Goal: Information Seeking & Learning: Learn about a topic

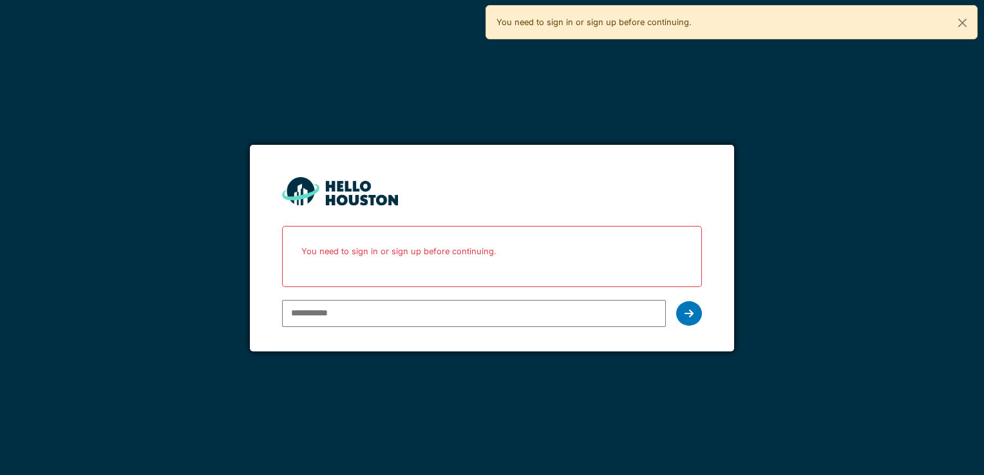
type input "**********"
click at [687, 311] on icon at bounding box center [689, 314] width 9 height 10
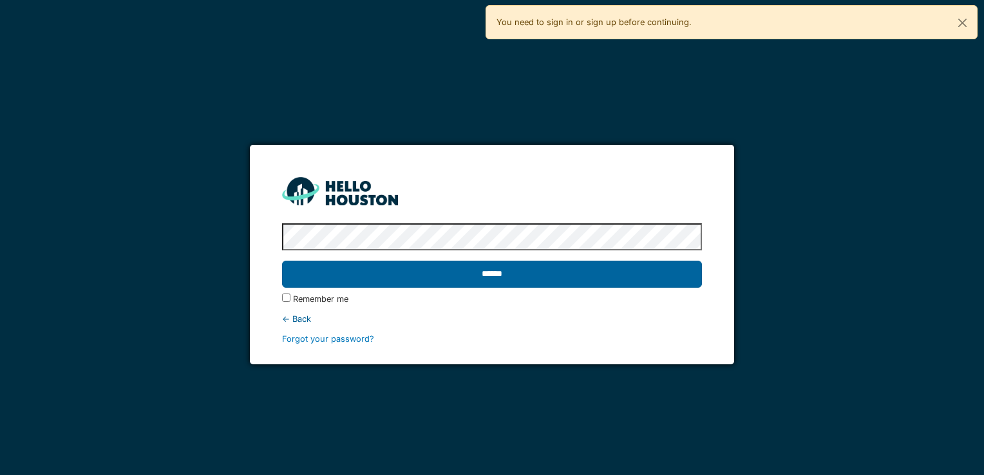
click at [461, 266] on input "******" at bounding box center [491, 274] width 419 height 27
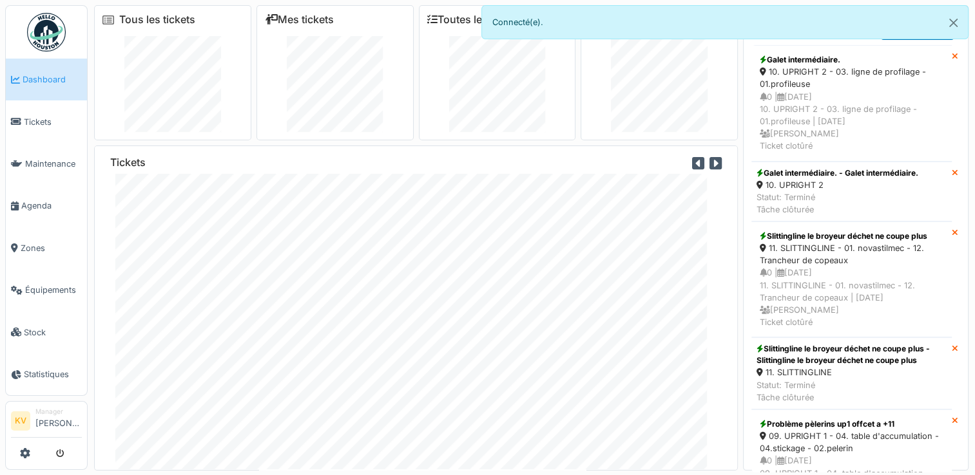
scroll to position [18, 0]
click at [30, 119] on span "Tickets" at bounding box center [53, 122] width 58 height 12
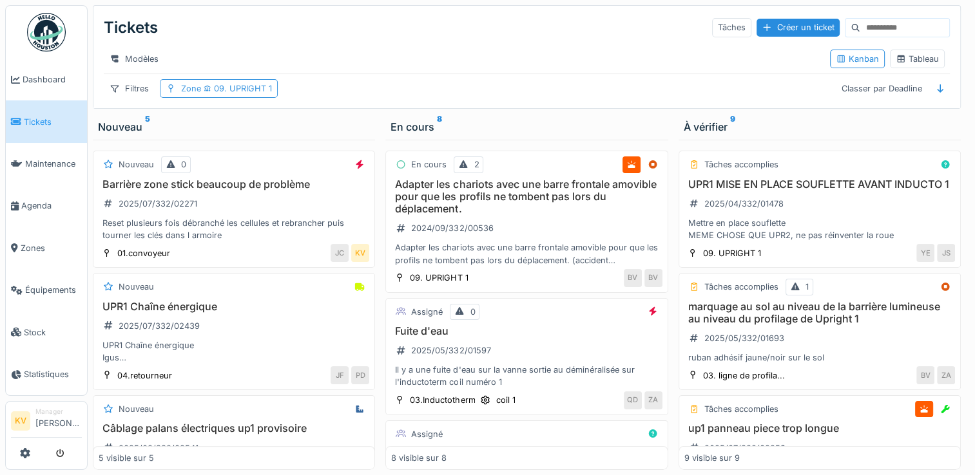
click at [258, 93] on span "09. UPRIGHT 1" at bounding box center [236, 89] width 71 height 10
click at [921, 63] on div "Tableau" at bounding box center [917, 59] width 43 height 12
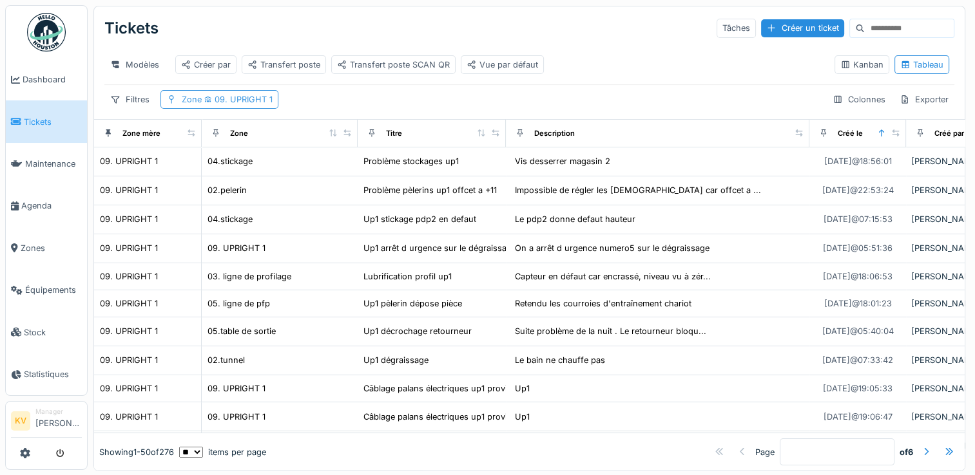
click at [227, 104] on span "09. UPRIGHT 1" at bounding box center [237, 100] width 71 height 10
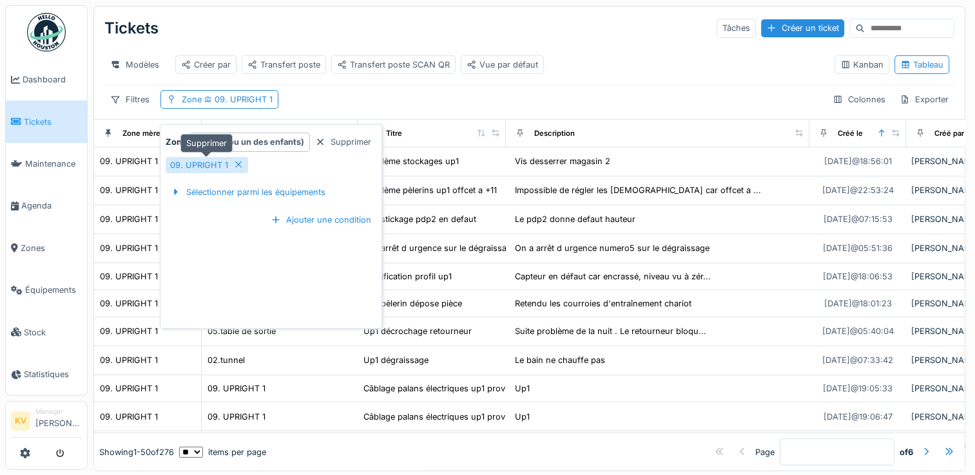
click at [237, 161] on icon at bounding box center [238, 164] width 10 height 8
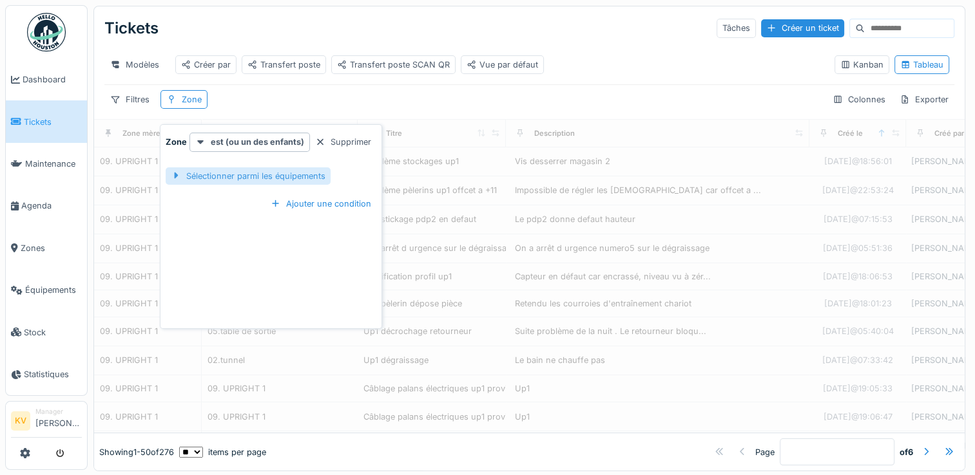
click at [256, 173] on div "Sélectionner parmi les équipements" at bounding box center [248, 176] width 165 height 17
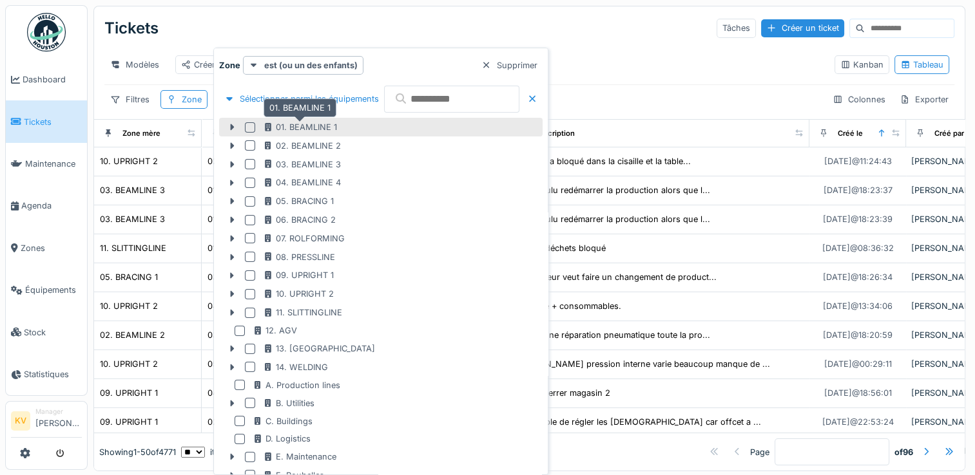
click at [292, 130] on div "01. BEAMLINE 1" at bounding box center [300, 127] width 74 height 12
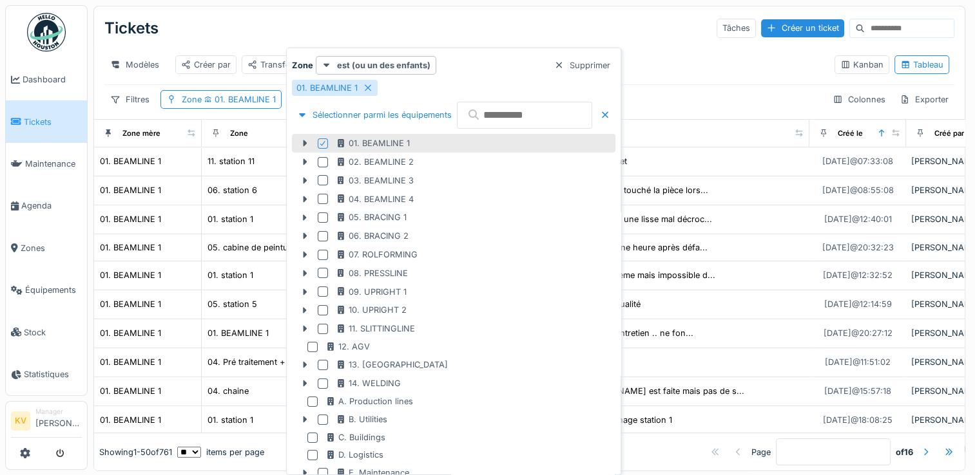
click at [564, 30] on div "Tickets Tâches Créer un ticket" at bounding box center [529, 29] width 850 height 34
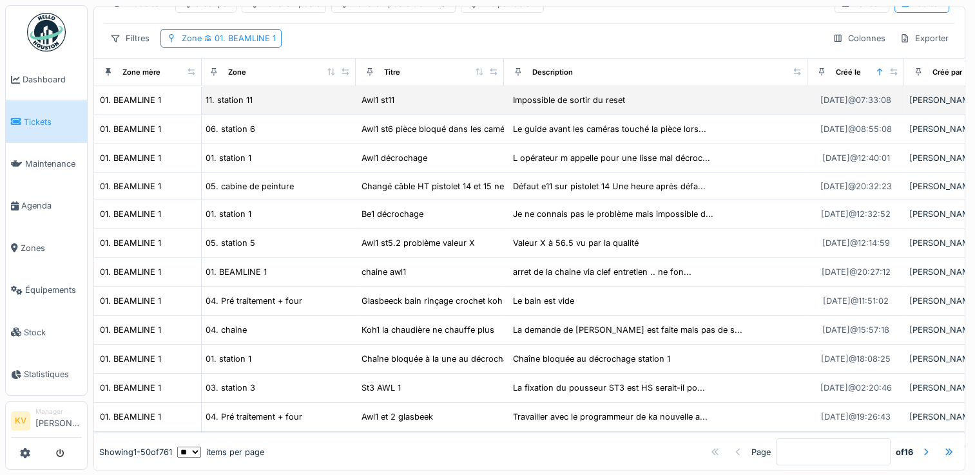
scroll to position [0, 2]
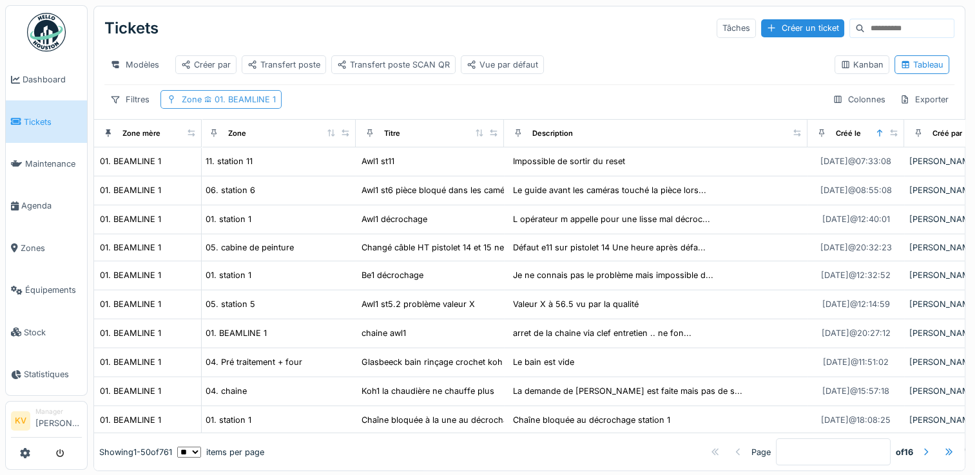
click at [205, 102] on icon at bounding box center [208, 99] width 7 height 6
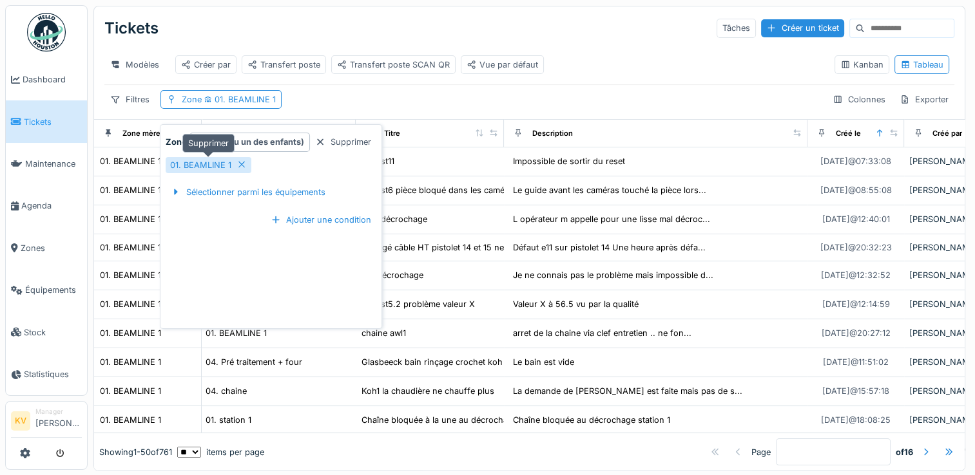
click at [242, 165] on icon at bounding box center [242, 165] width 6 height 6
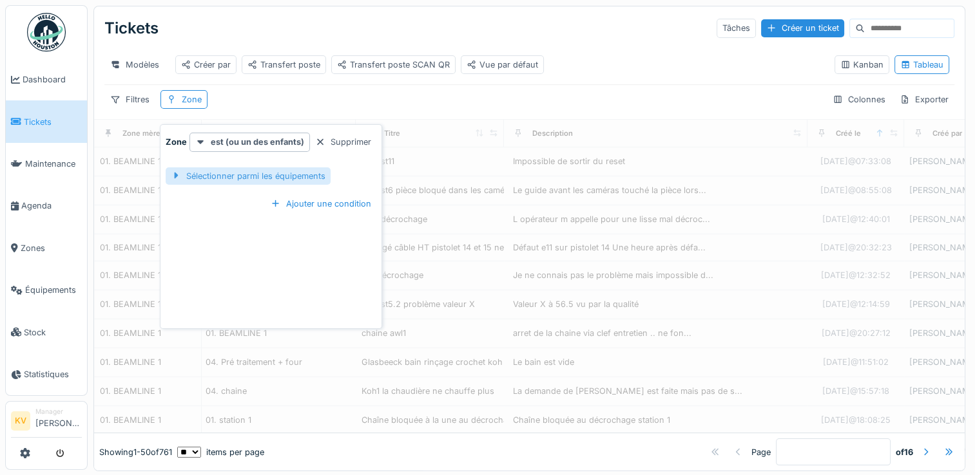
click at [240, 175] on div "Sélectionner parmi les équipements" at bounding box center [248, 176] width 165 height 17
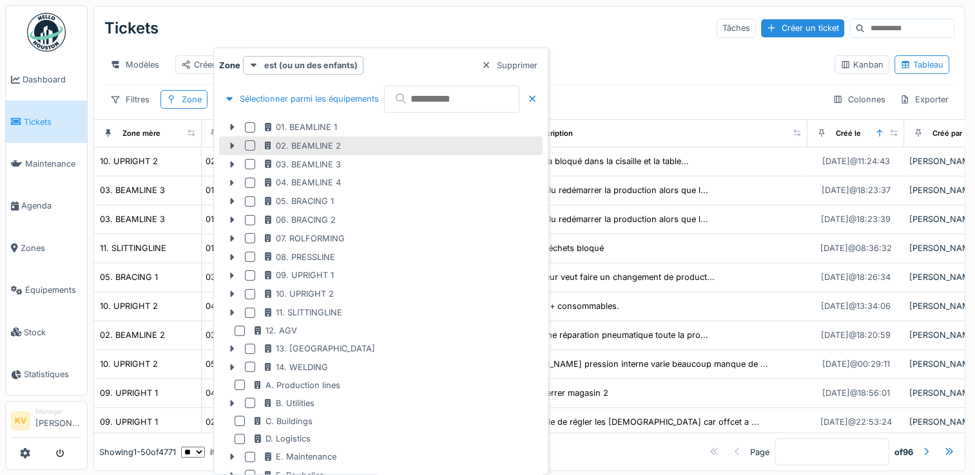
click at [247, 146] on div at bounding box center [250, 145] width 10 height 10
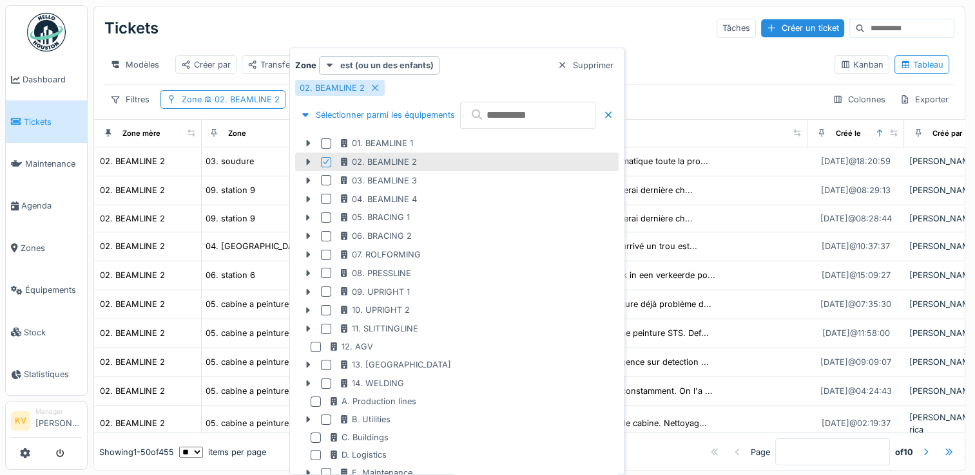
click at [544, 18] on div "Tickets Tâches Créer un ticket" at bounding box center [529, 29] width 850 height 34
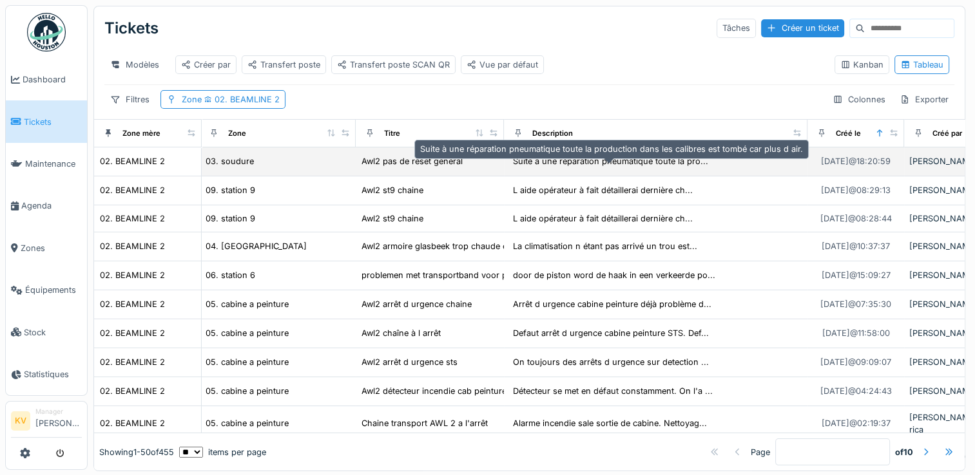
click at [606, 162] on div "Suite à une réparation pneumatique toute la pro..." at bounding box center [610, 161] width 203 height 15
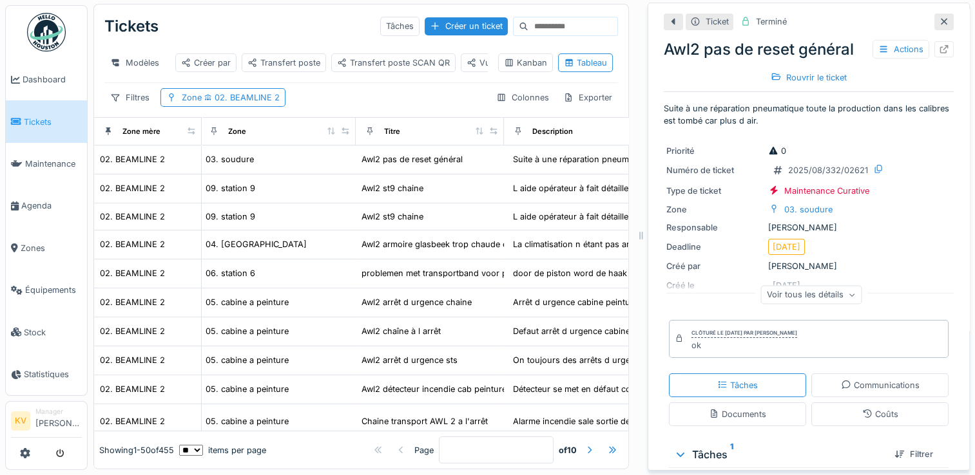
click at [939, 17] on icon at bounding box center [944, 21] width 10 height 8
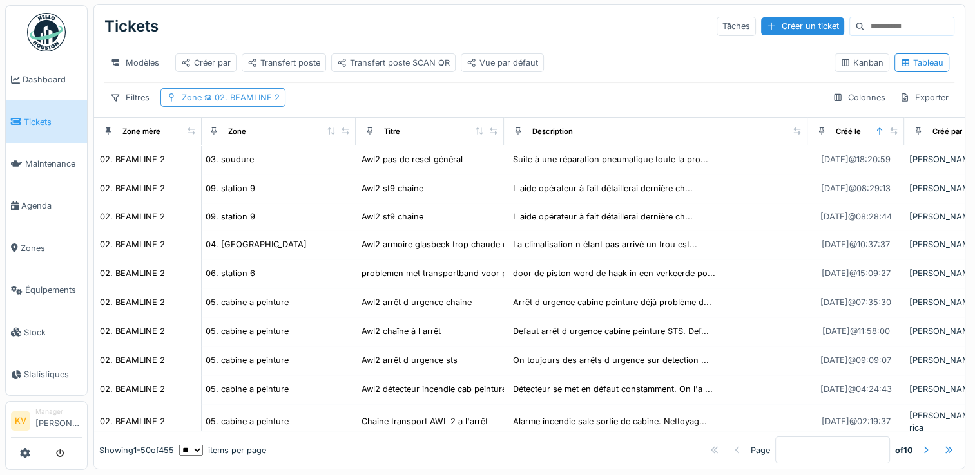
click at [242, 99] on span "02. BEAMLINE 2" at bounding box center [241, 98] width 78 height 10
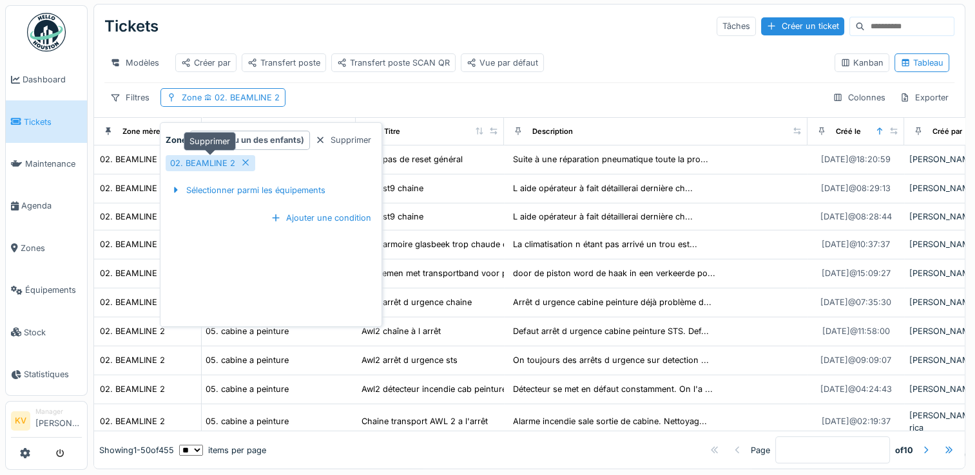
click at [245, 158] on icon at bounding box center [245, 162] width 10 height 8
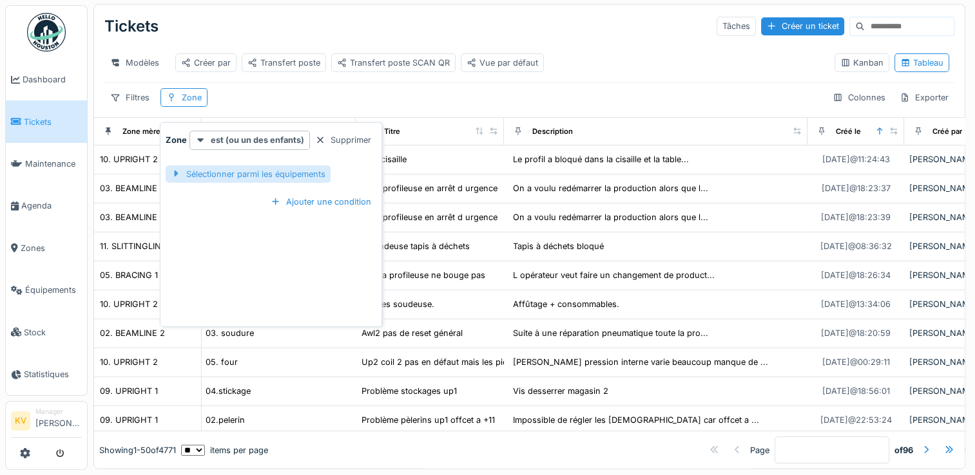
click at [261, 169] on div "Sélectionner parmi les équipements" at bounding box center [248, 174] width 165 height 17
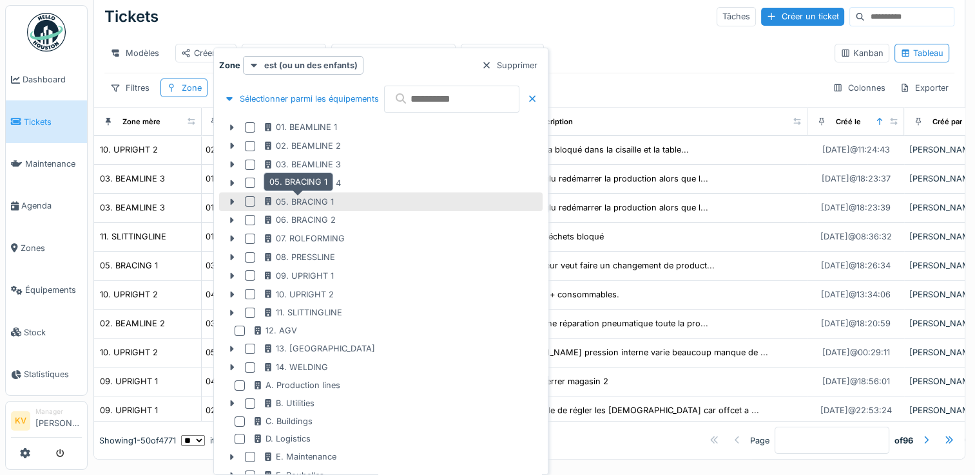
click at [287, 199] on div "05. BRACING 1" at bounding box center [298, 202] width 71 height 12
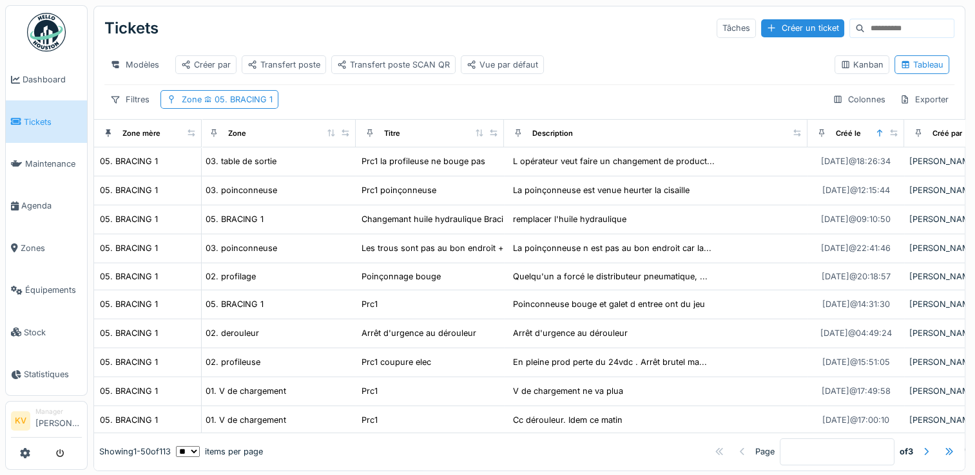
click at [531, 21] on div "Tickets Tâches Créer un ticket" at bounding box center [529, 29] width 850 height 34
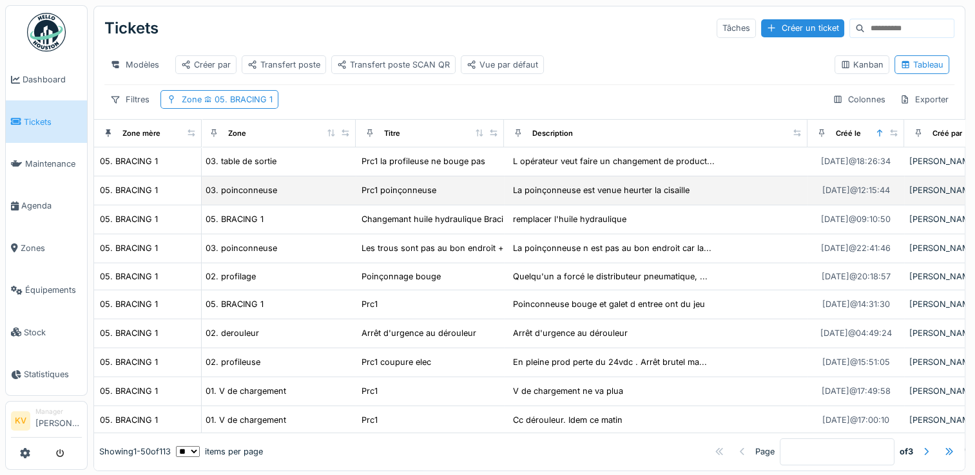
click at [495, 197] on div "Prc1 poinçonneuse" at bounding box center [430, 191] width 138 height 14
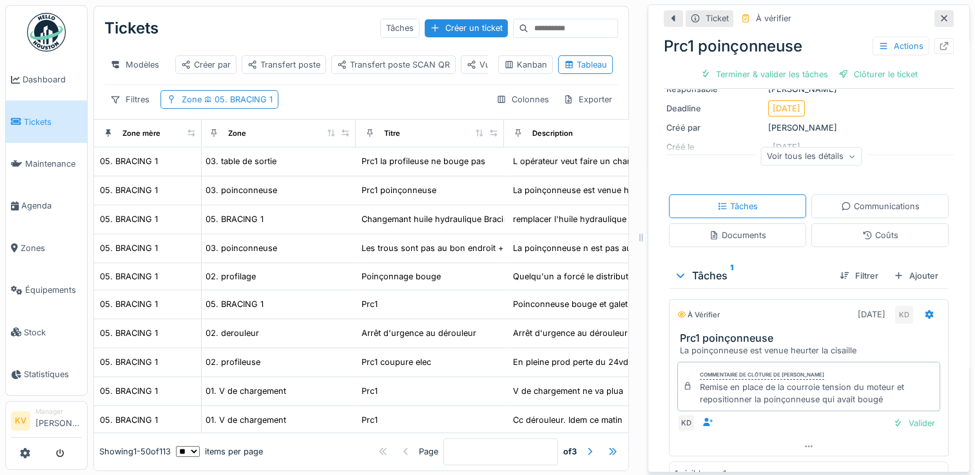
scroll to position [151, 0]
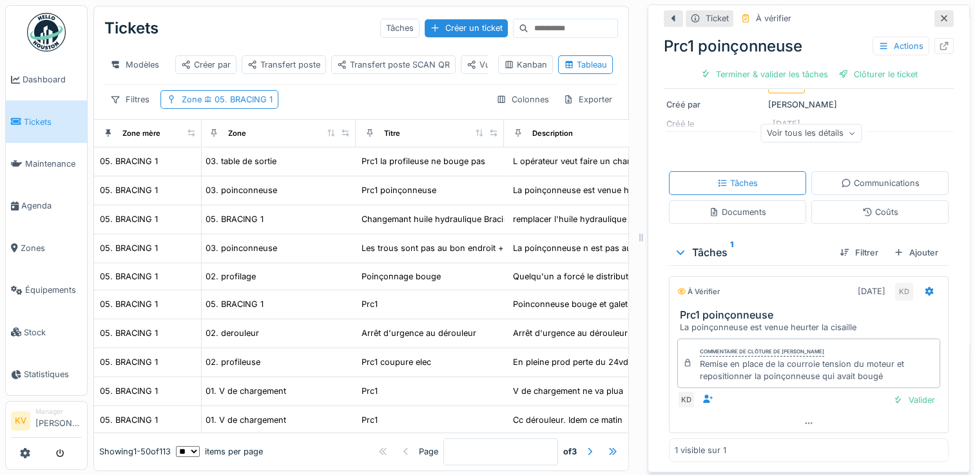
click at [941, 19] on icon at bounding box center [944, 18] width 6 height 6
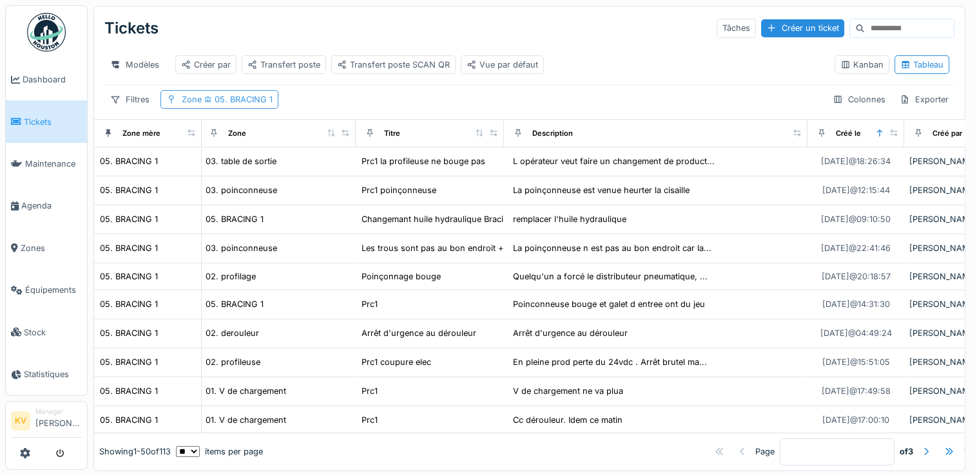
click at [247, 104] on span "05. BRACING 1" at bounding box center [237, 100] width 71 height 10
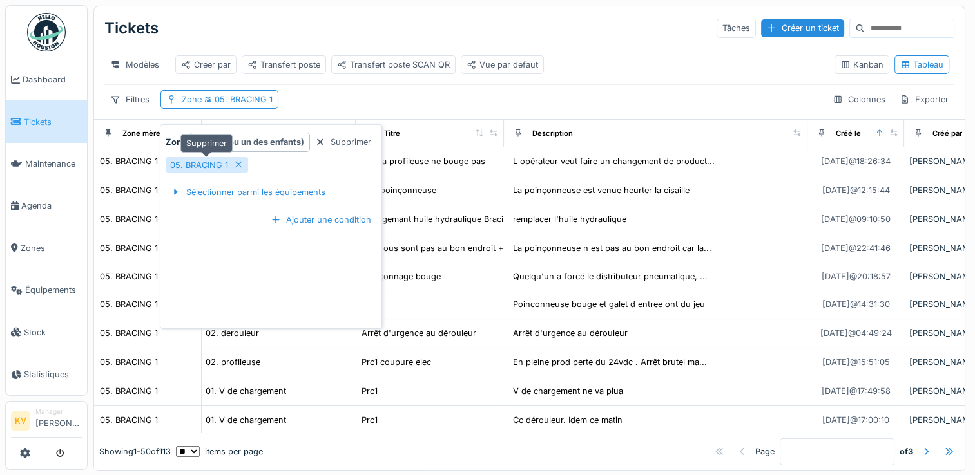
click at [237, 164] on icon at bounding box center [239, 165] width 6 height 6
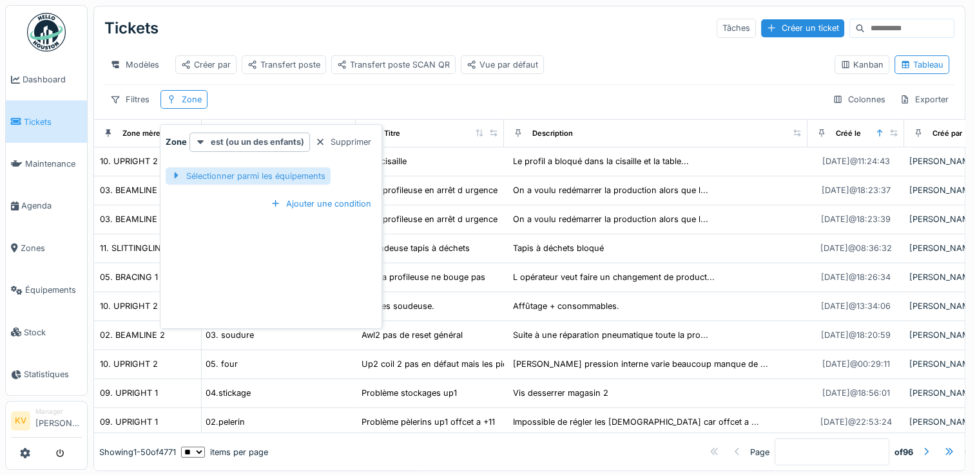
click at [240, 177] on div "Sélectionner parmi les équipements" at bounding box center [248, 176] width 165 height 17
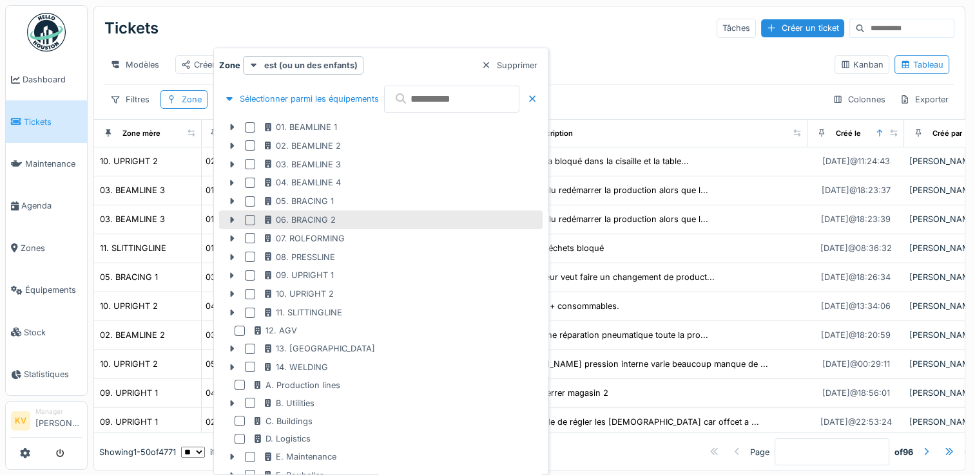
click at [245, 220] on div at bounding box center [250, 220] width 10 height 10
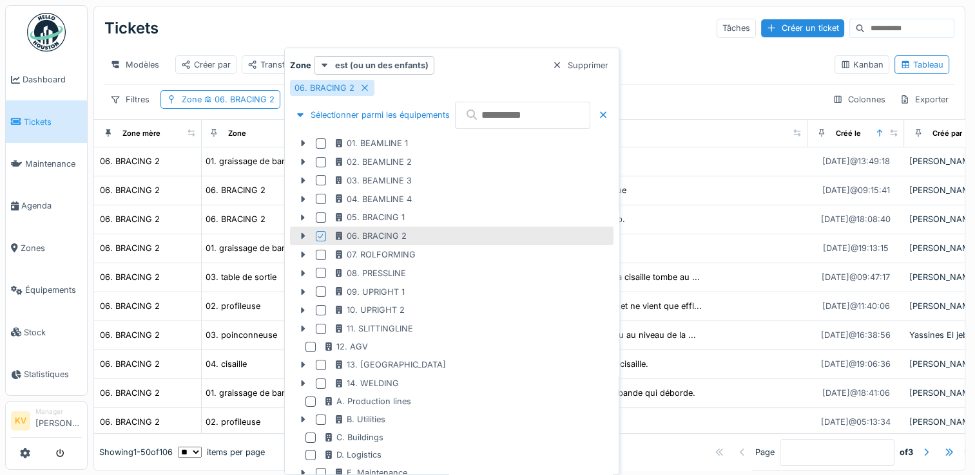
click at [425, 19] on div "Tickets Tâches Créer un ticket" at bounding box center [529, 29] width 850 height 34
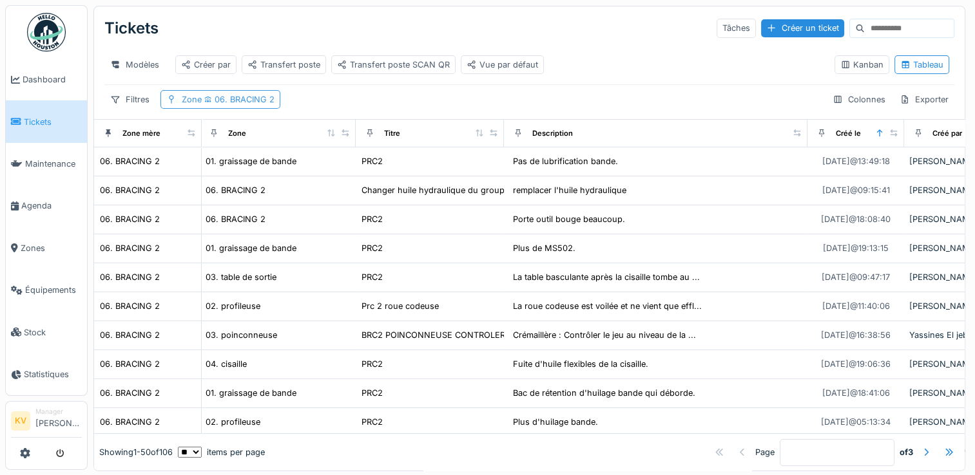
click at [229, 104] on span "06. BRACING 2" at bounding box center [238, 100] width 73 height 10
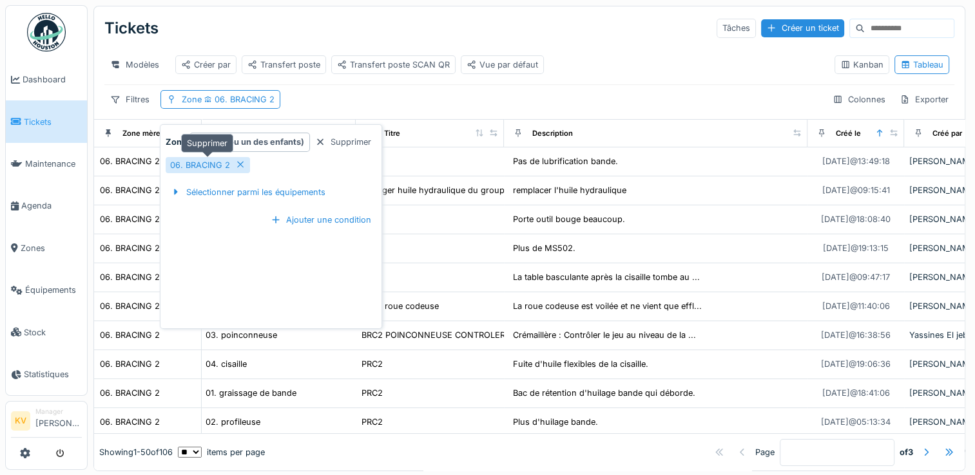
click at [235, 162] on icon at bounding box center [240, 164] width 10 height 8
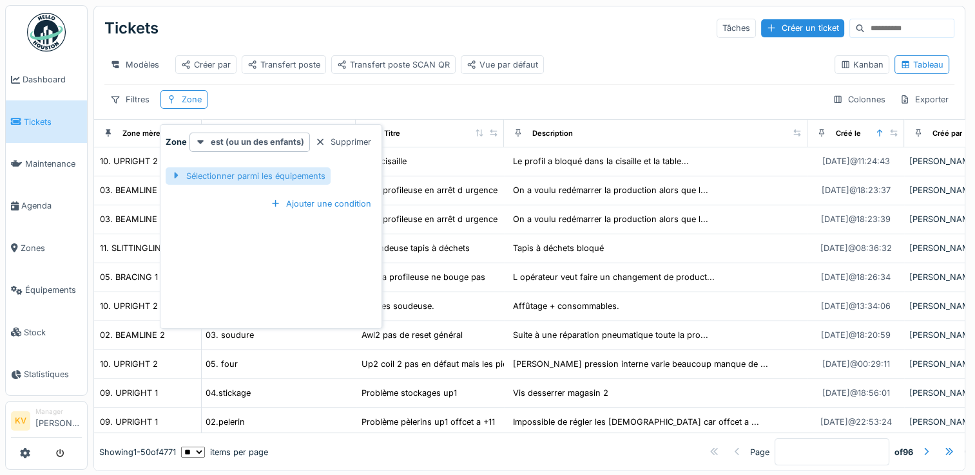
click at [237, 181] on div "Sélectionner parmi les équipements" at bounding box center [248, 176] width 165 height 17
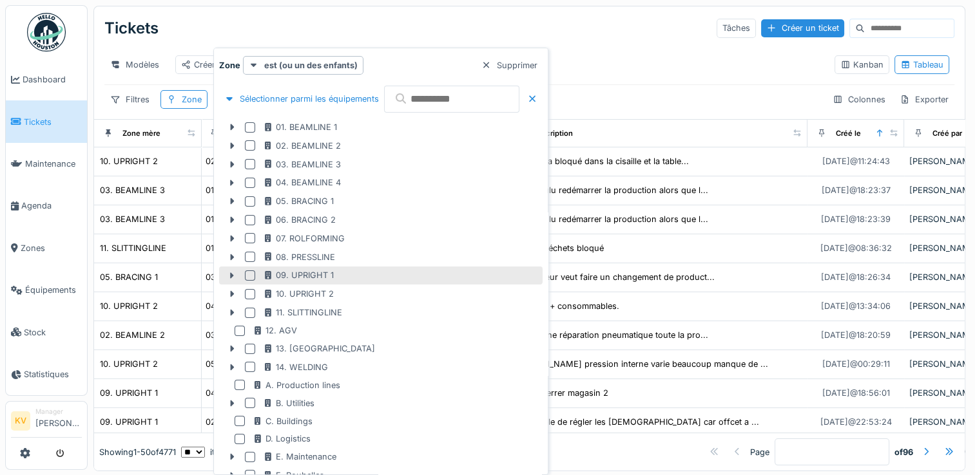
click at [245, 276] on div at bounding box center [250, 276] width 10 height 10
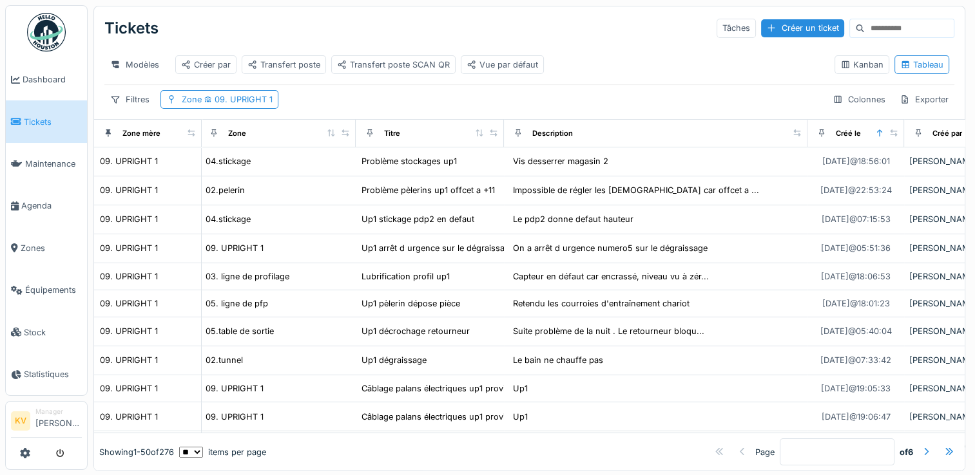
click at [559, 23] on div "Tickets Tâches Créer un ticket" at bounding box center [529, 29] width 850 height 34
click at [237, 104] on span "09. UPRIGHT 1" at bounding box center [237, 100] width 71 height 10
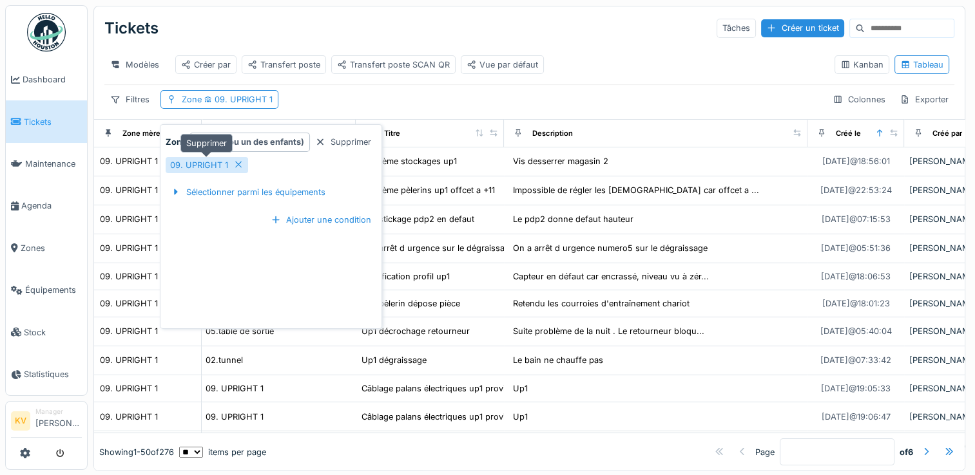
click at [235, 164] on icon at bounding box center [238, 164] width 10 height 8
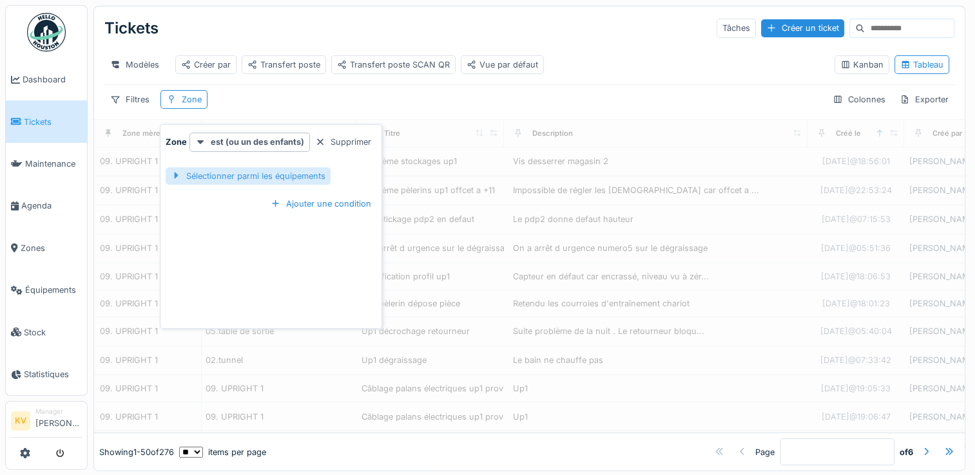
click at [225, 177] on div "Sélectionner parmi les équipements" at bounding box center [248, 176] width 165 height 17
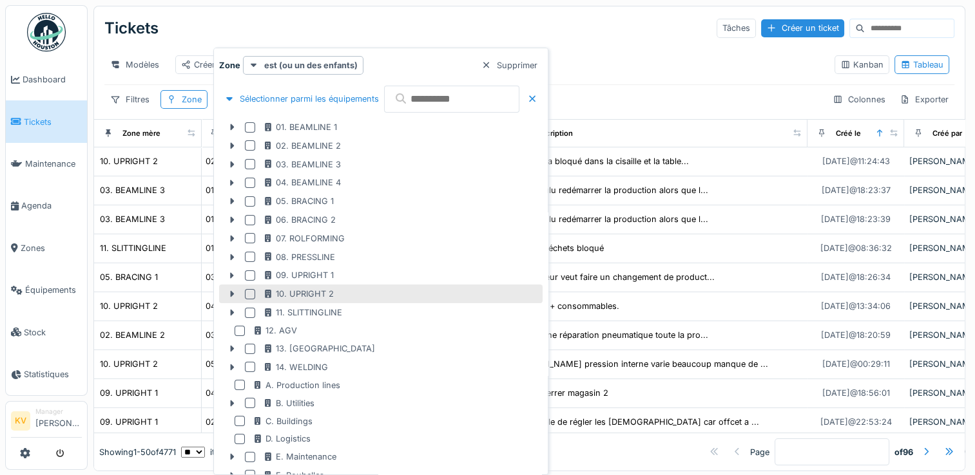
click at [250, 292] on div at bounding box center [250, 294] width 10 height 10
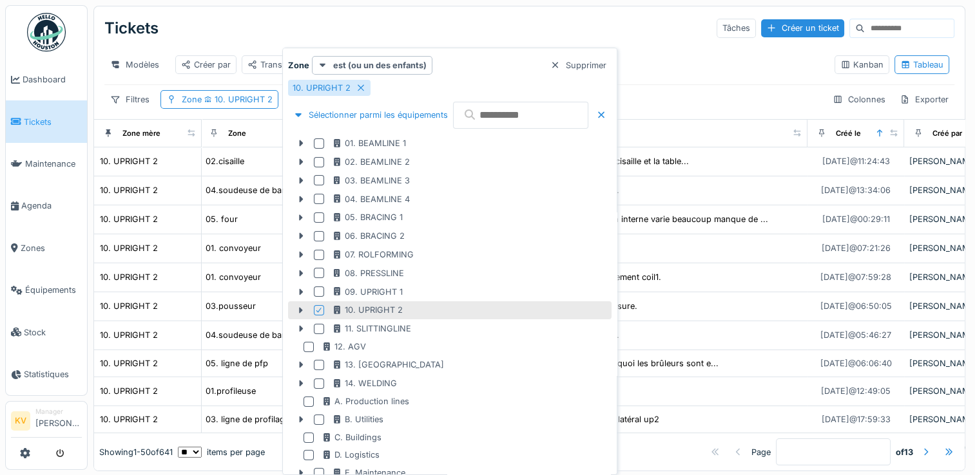
click at [549, 22] on div "Tickets Tâches Créer un ticket" at bounding box center [529, 29] width 850 height 34
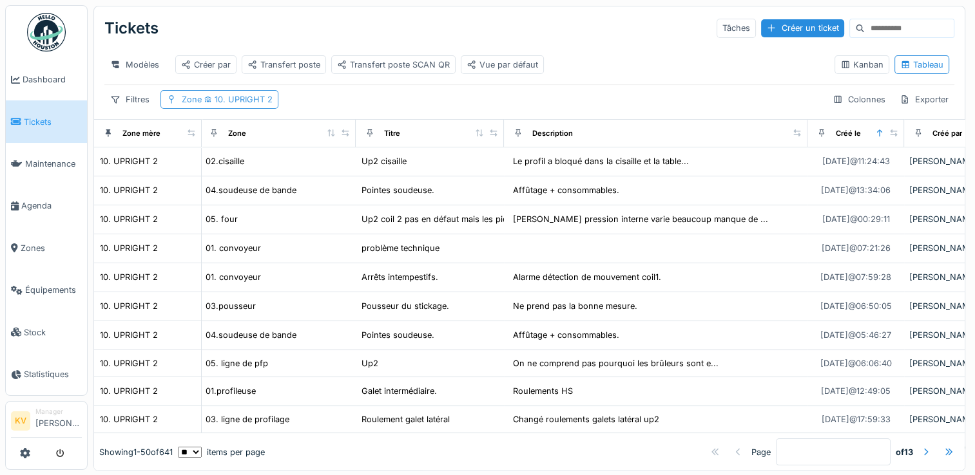
click at [260, 104] on span "10. UPRIGHT 2" at bounding box center [237, 100] width 71 height 10
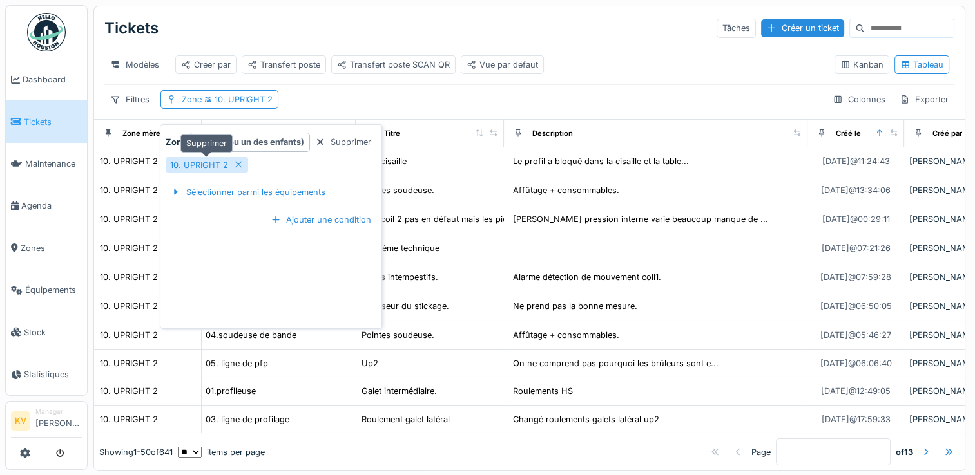
click at [237, 166] on icon at bounding box center [238, 164] width 10 height 8
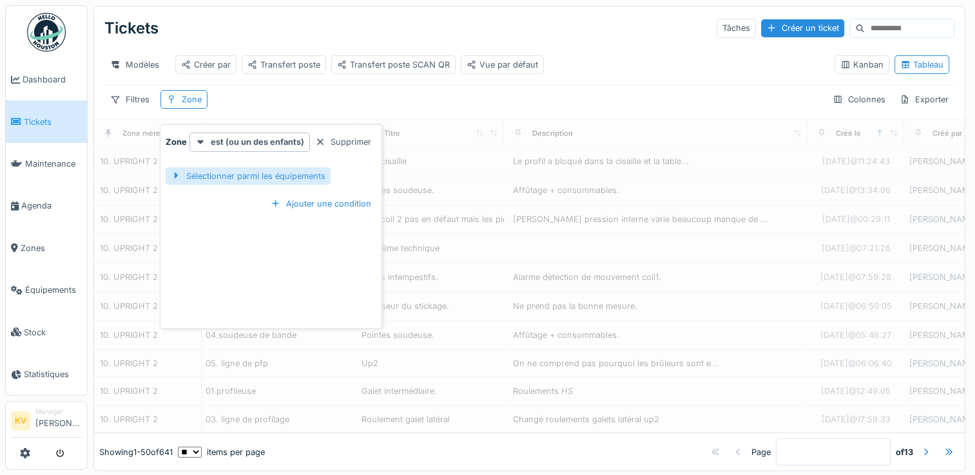
click at [240, 174] on div "Sélectionner parmi les équipements" at bounding box center [248, 176] width 165 height 17
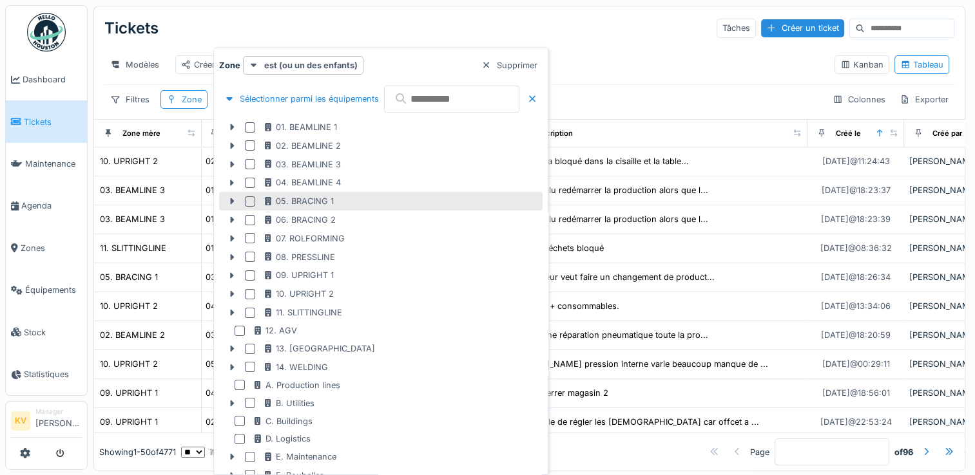
click at [245, 197] on div at bounding box center [250, 202] width 10 height 10
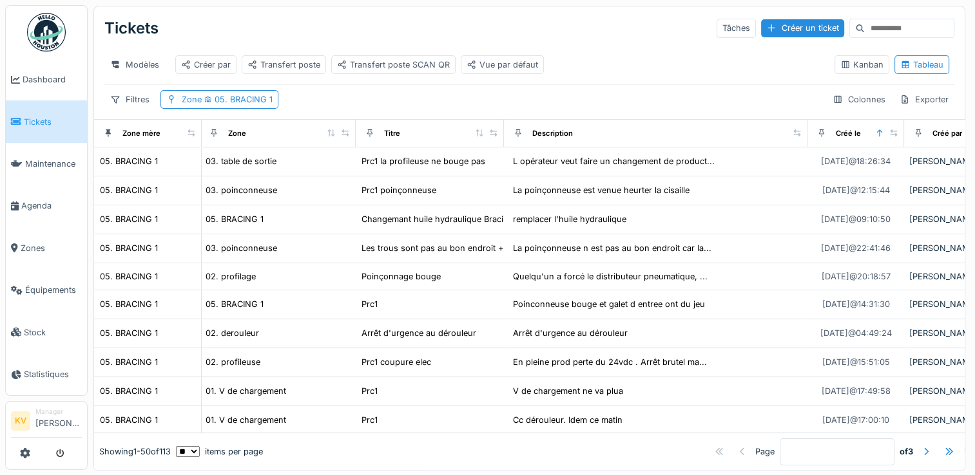
click at [501, 14] on div "Tickets Tâches Créer un ticket" at bounding box center [529, 29] width 850 height 34
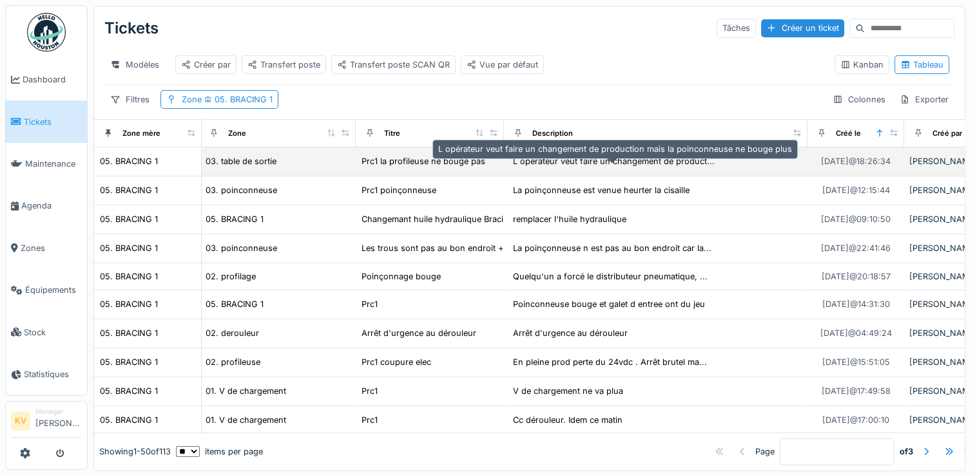
click at [561, 168] on div "L opérateur veut faire un changement de product..." at bounding box center [614, 161] width 202 height 12
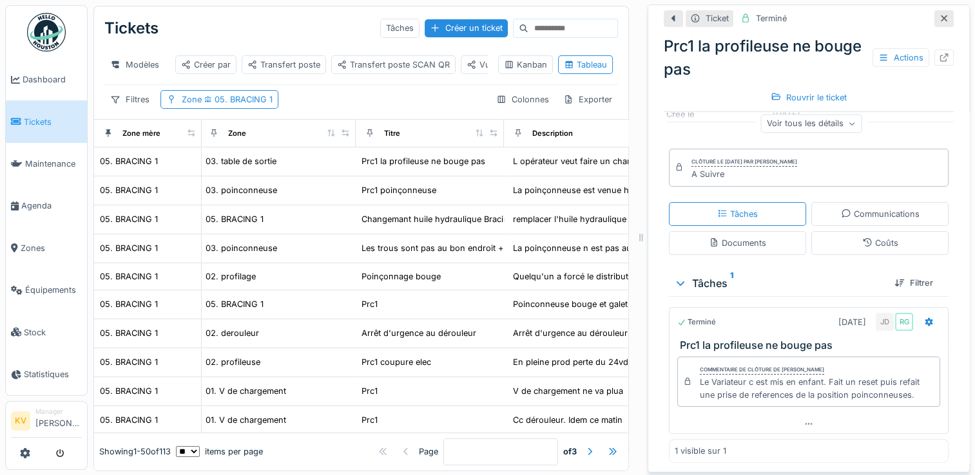
scroll to position [12, 0]
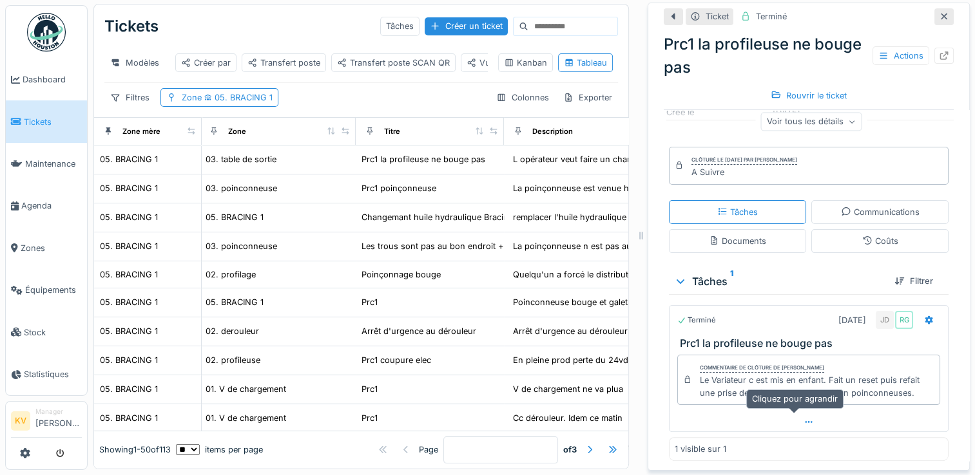
click at [803, 418] on icon at bounding box center [808, 422] width 10 height 8
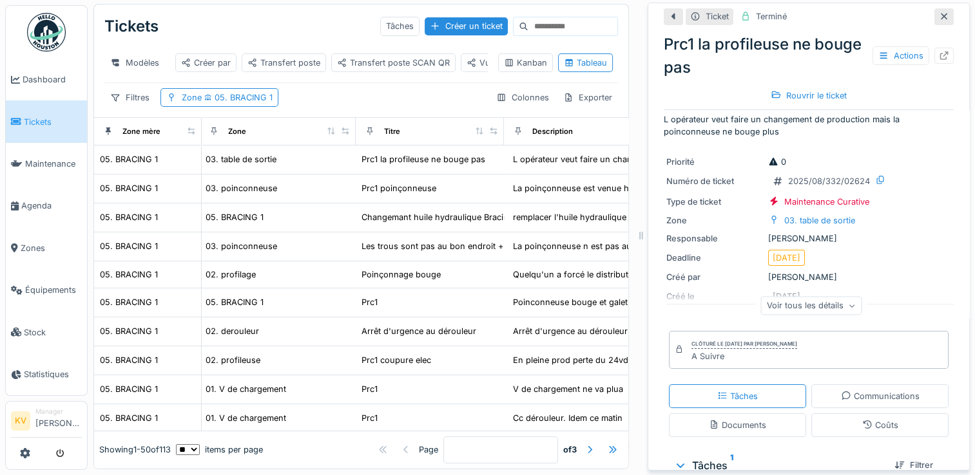
scroll to position [0, 0]
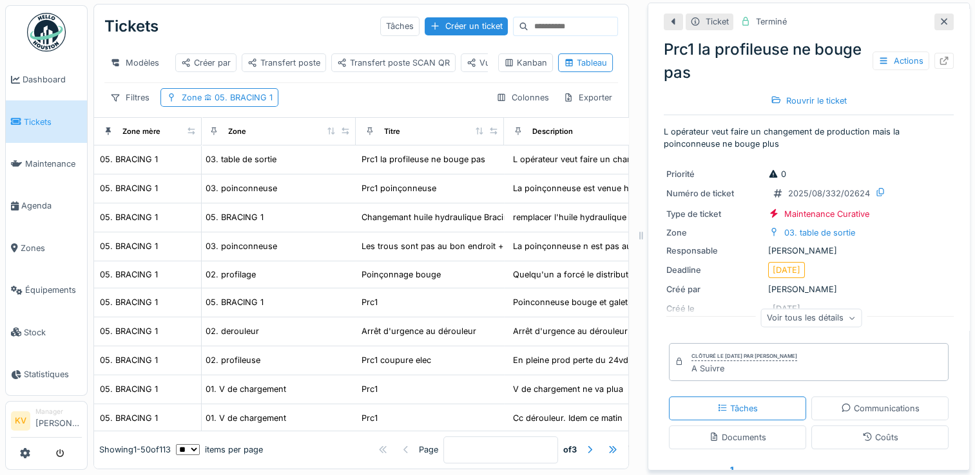
click at [939, 17] on icon at bounding box center [944, 21] width 10 height 8
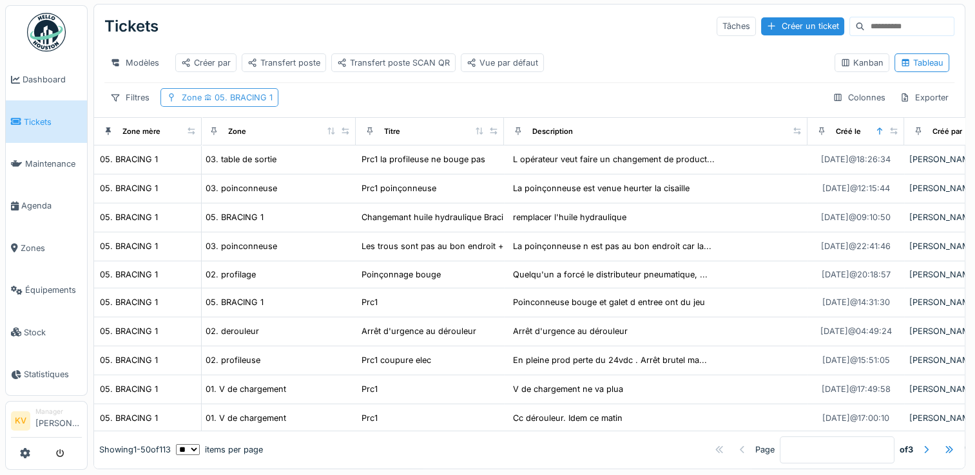
click at [255, 97] on span "05. BRACING 1" at bounding box center [237, 98] width 71 height 10
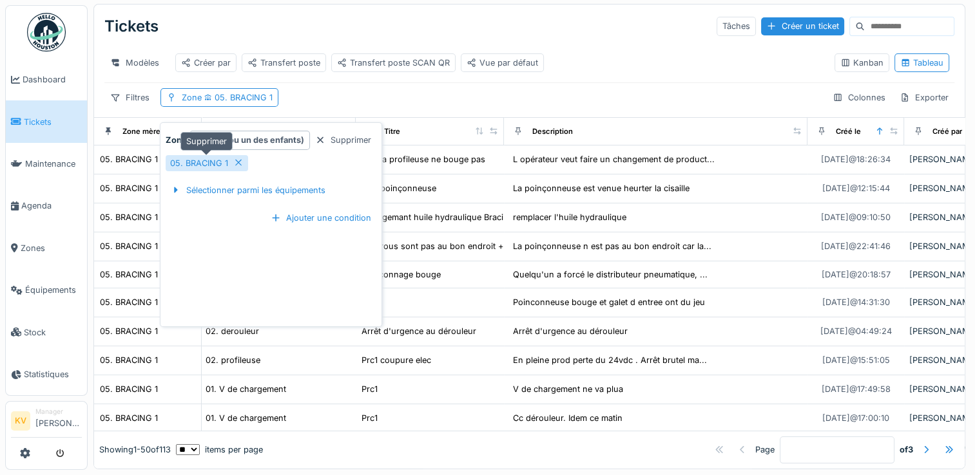
click at [240, 158] on icon at bounding box center [238, 162] width 10 height 8
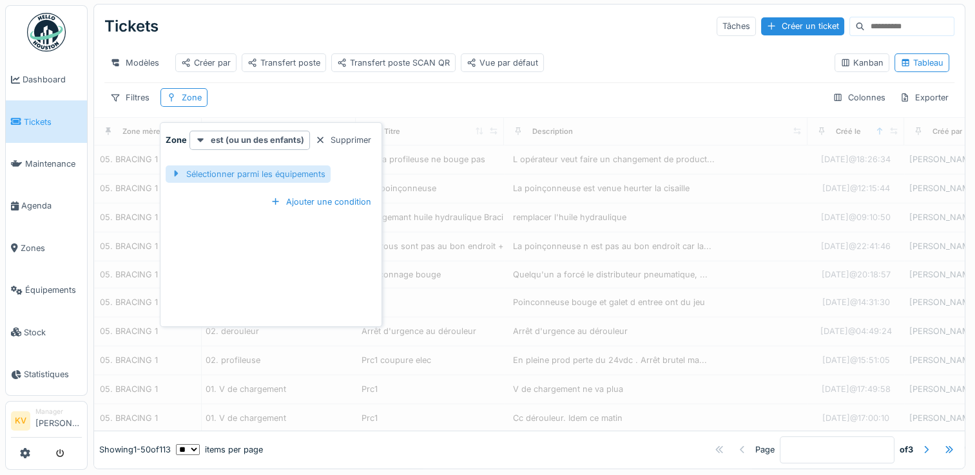
click at [259, 166] on div "Sélectionner parmi les équipements" at bounding box center [248, 174] width 165 height 17
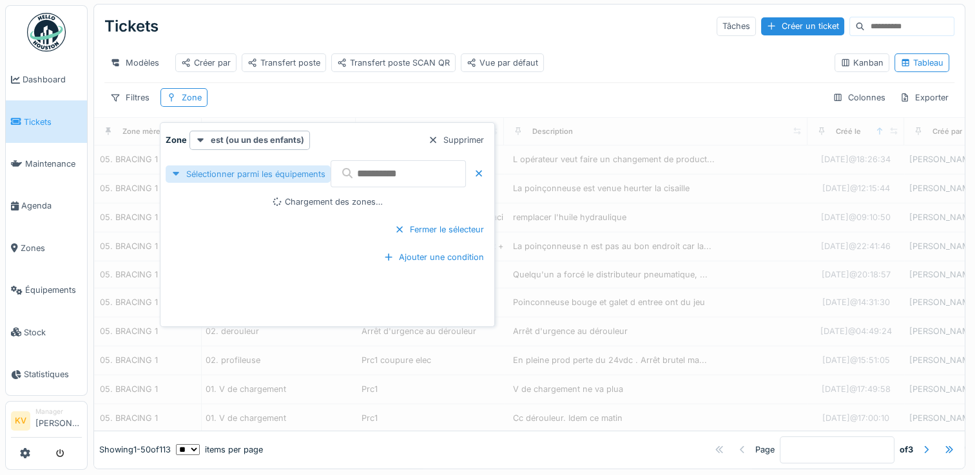
click at [276, 166] on div "Sélectionner parmi les équipements" at bounding box center [248, 174] width 165 height 17
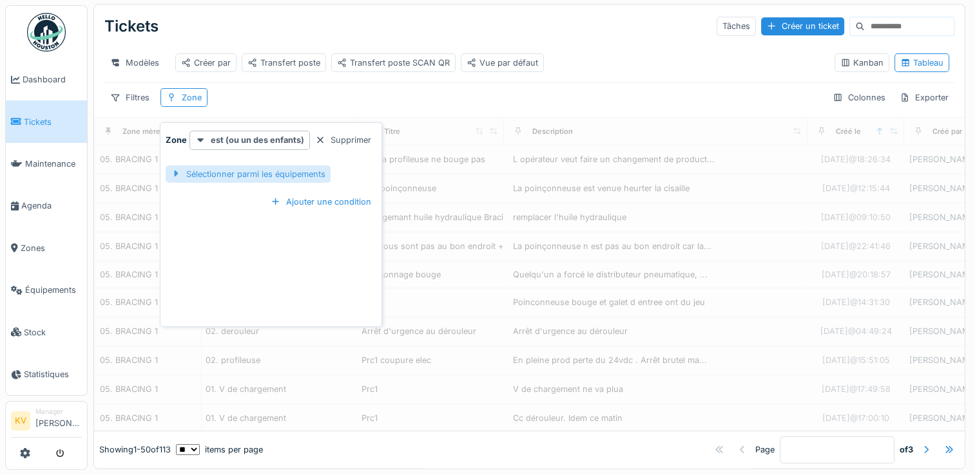
click at [276, 166] on div "Sélectionner parmi les équipements" at bounding box center [248, 174] width 165 height 17
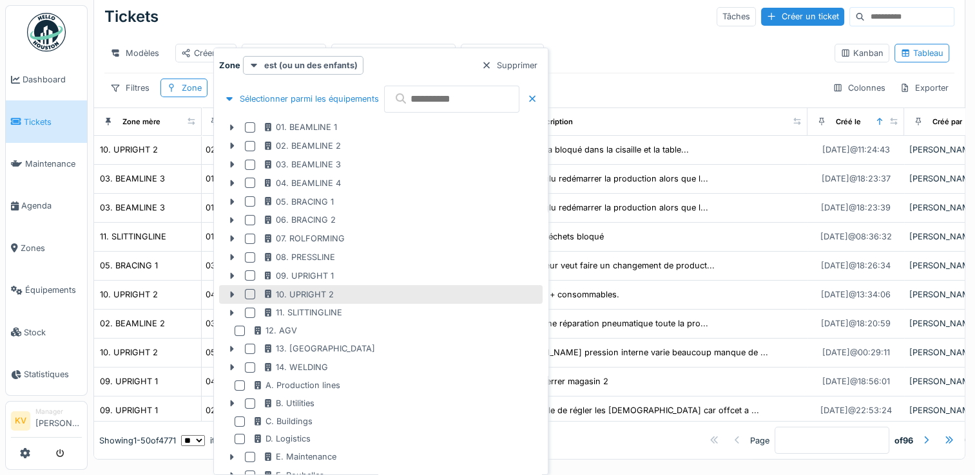
click at [249, 295] on div at bounding box center [250, 294] width 10 height 10
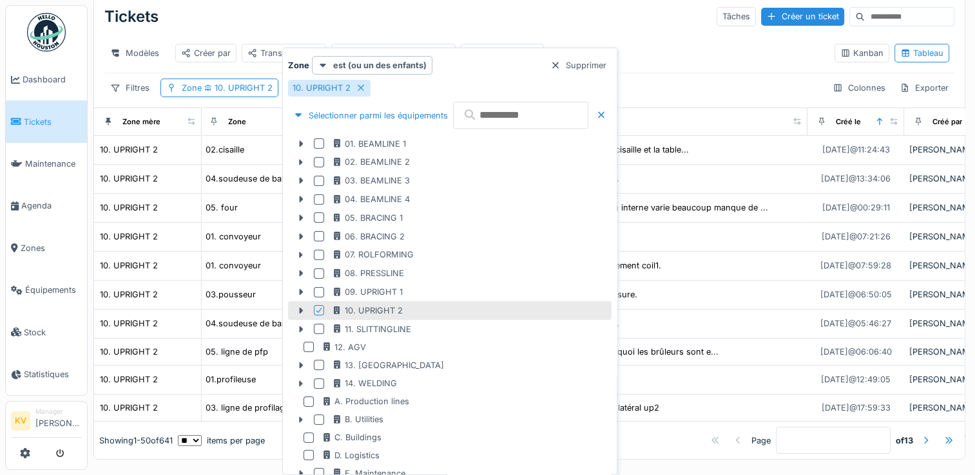
click at [436, 20] on div "Tickets Tâches Créer un ticket" at bounding box center [529, 17] width 850 height 34
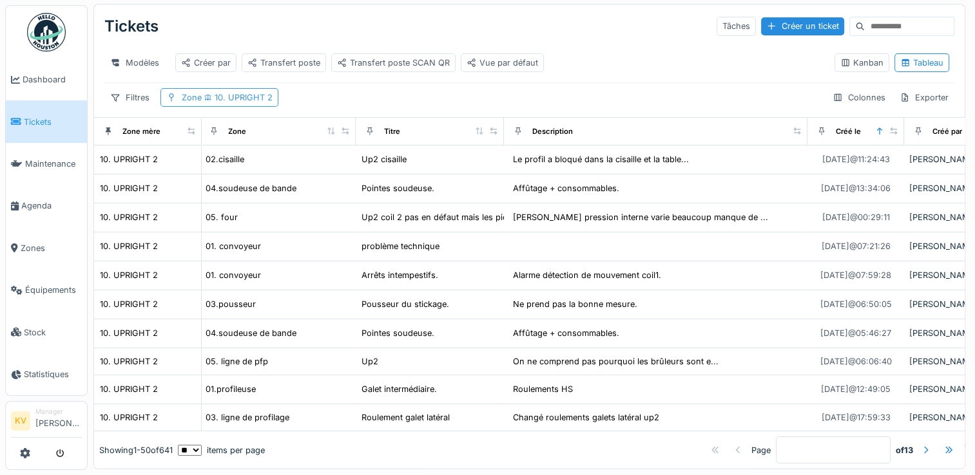
click at [202, 93] on span "10. UPRIGHT 2" at bounding box center [237, 98] width 71 height 10
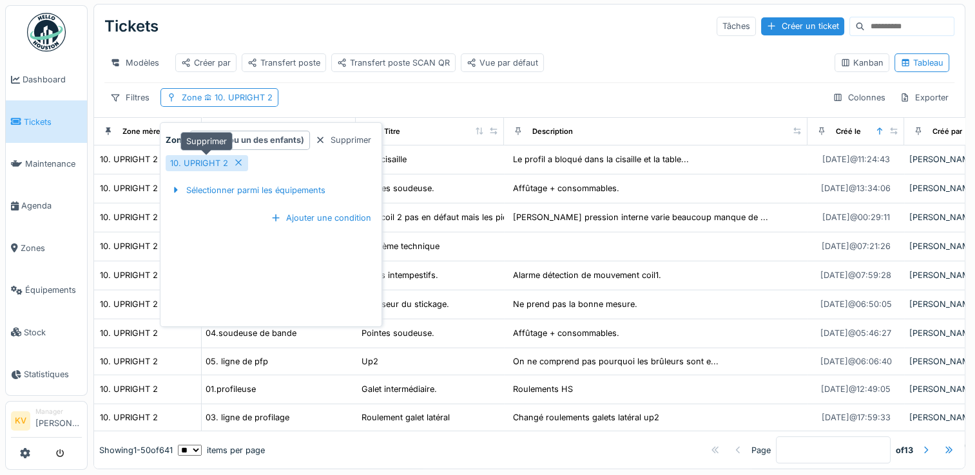
click at [235, 158] on icon at bounding box center [238, 162] width 10 height 8
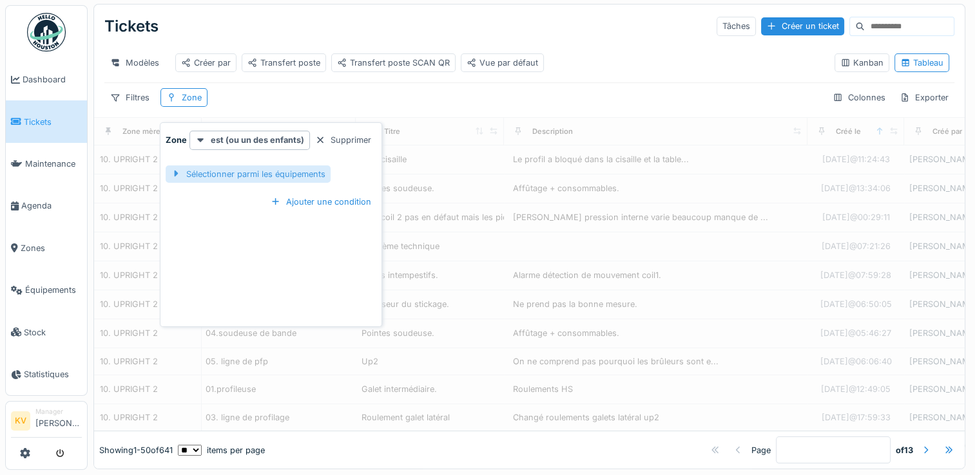
click at [235, 166] on div "Sélectionner parmi les équipements" at bounding box center [248, 174] width 165 height 17
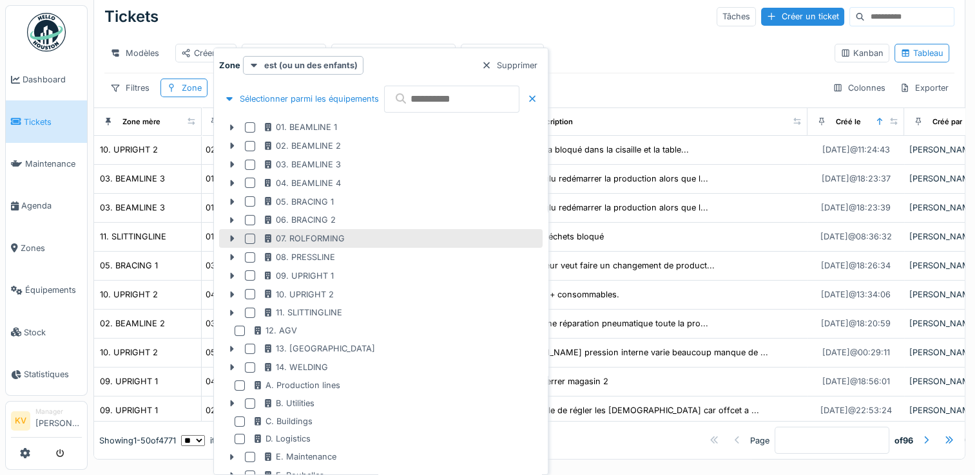
click at [249, 236] on div at bounding box center [250, 239] width 10 height 10
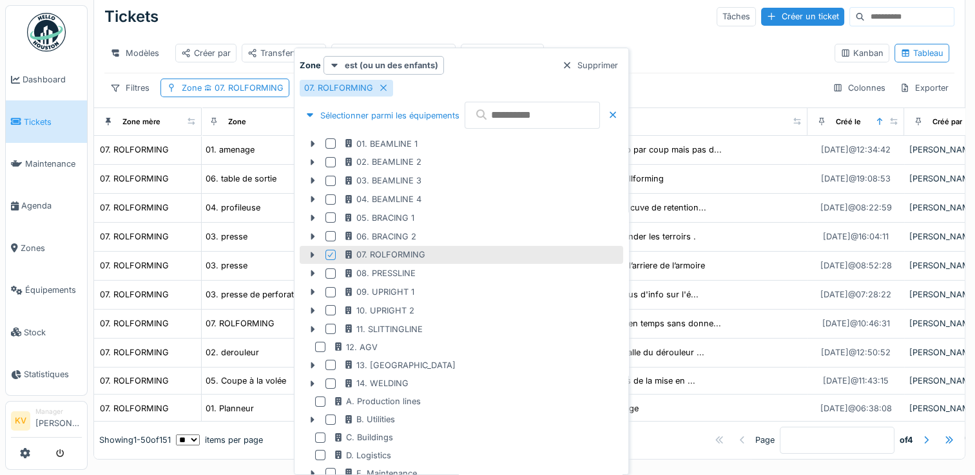
click at [557, 14] on div "Tickets Tâches Créer un ticket" at bounding box center [529, 17] width 850 height 34
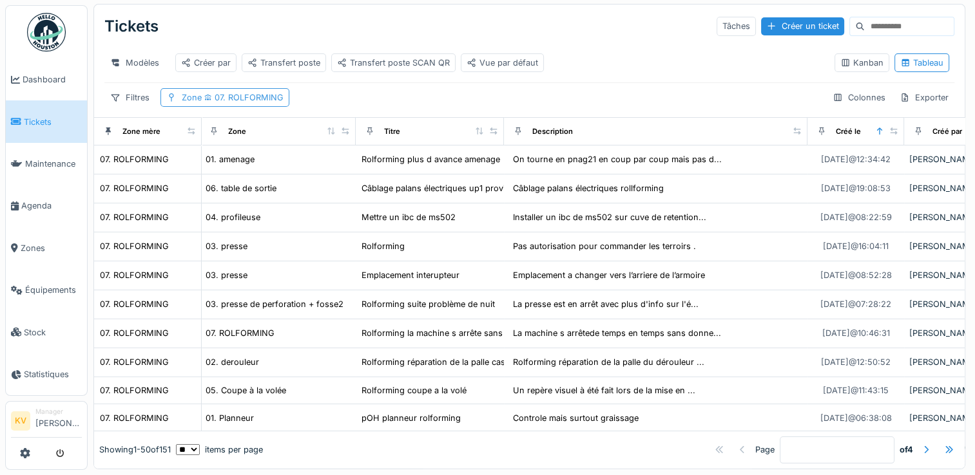
click at [244, 95] on span "07. ROLFORMING" at bounding box center [243, 98] width 82 height 10
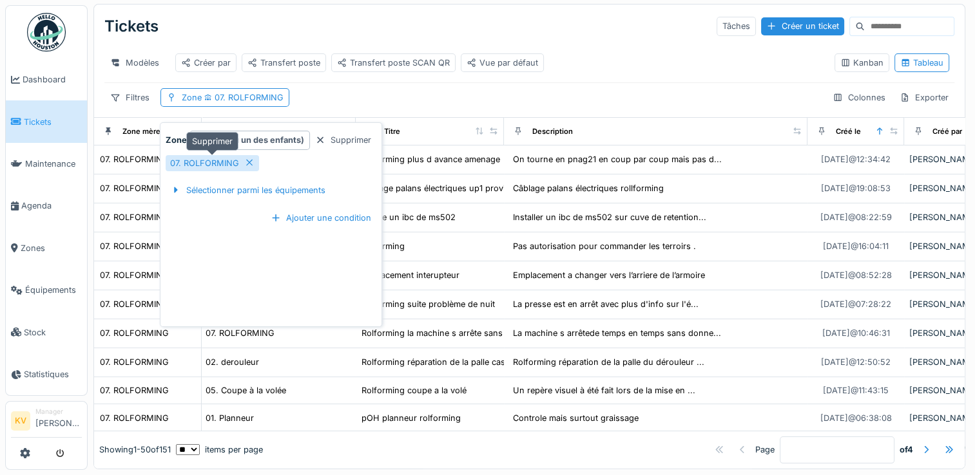
click at [248, 158] on icon at bounding box center [249, 162] width 10 height 8
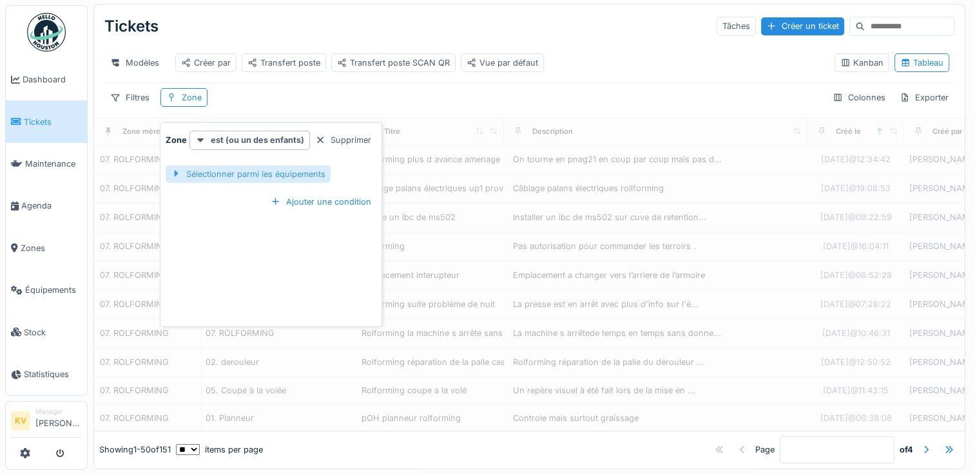
click at [250, 166] on div "Sélectionner parmi les équipements" at bounding box center [248, 174] width 165 height 17
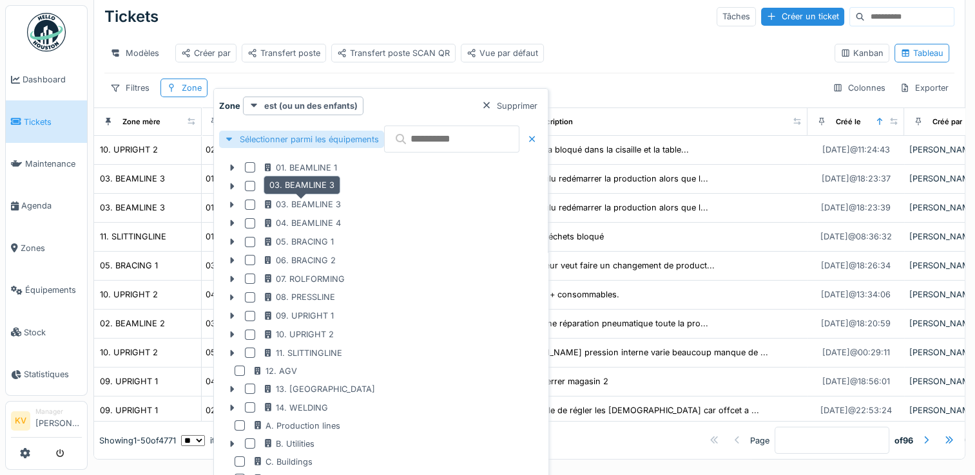
scroll to position [52, 0]
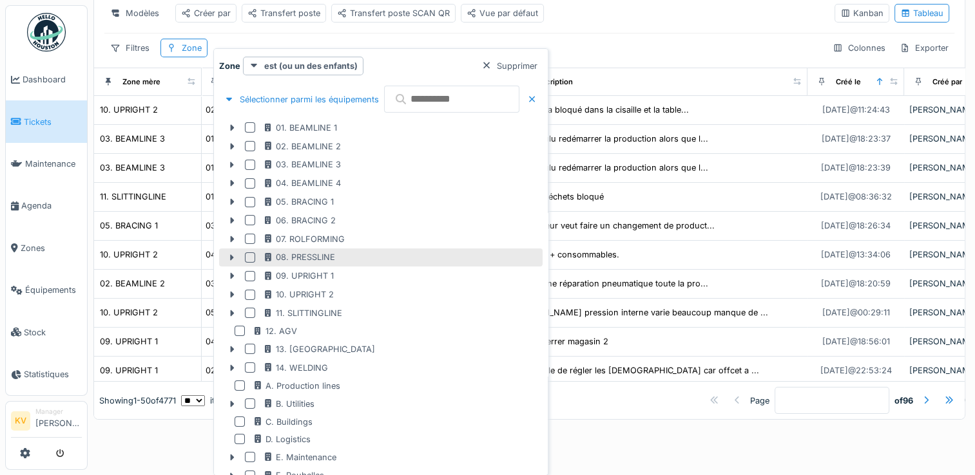
click at [247, 254] on div at bounding box center [250, 258] width 10 height 10
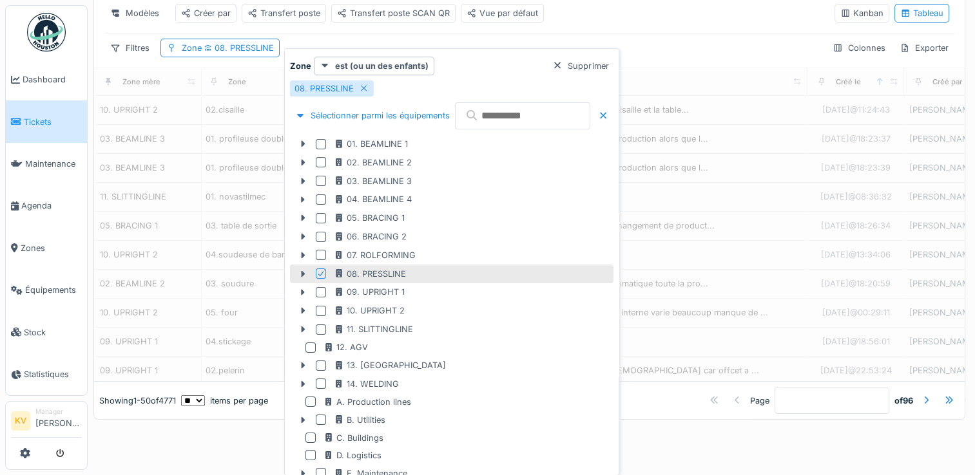
scroll to position [12, 0]
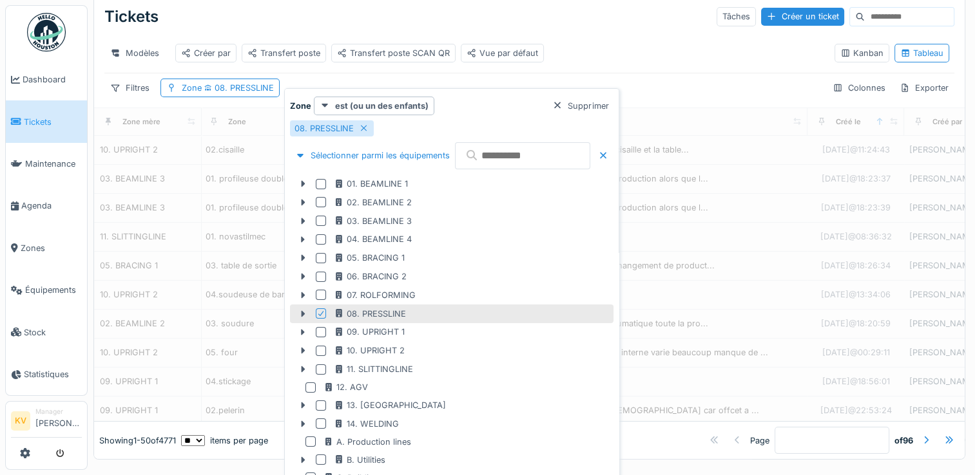
click at [608, 22] on div "Tickets Tâches Créer un ticket Modèles Créer par Transfert poste Transfert post…" at bounding box center [529, 51] width 870 height 113
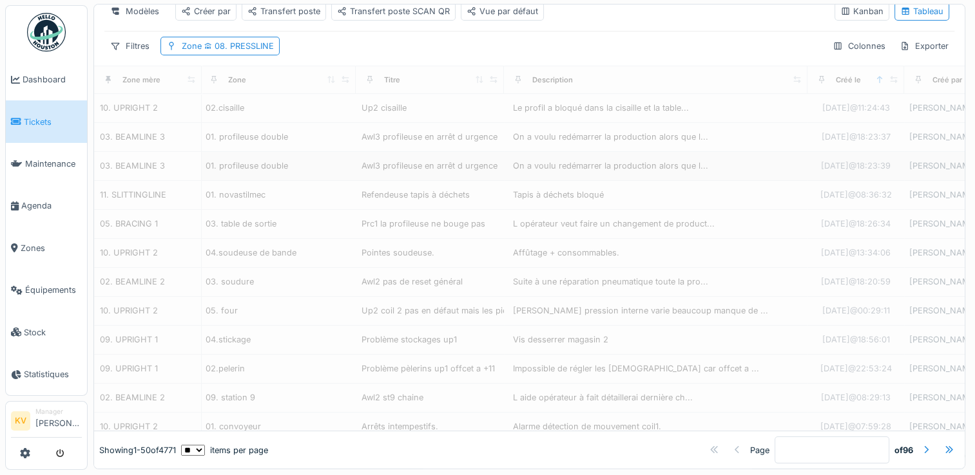
scroll to position [0, 2]
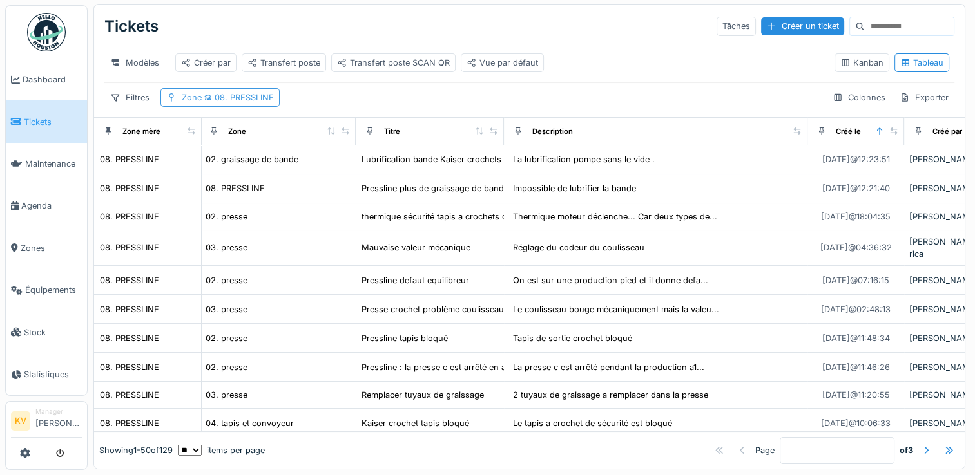
click at [253, 99] on span "08. PRESSLINE" at bounding box center [238, 98] width 72 height 10
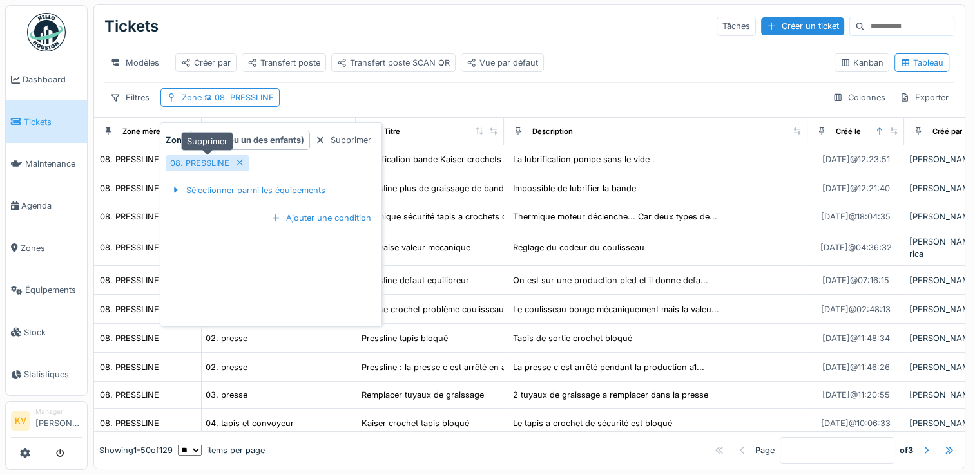
click at [238, 160] on icon at bounding box center [240, 163] width 6 height 6
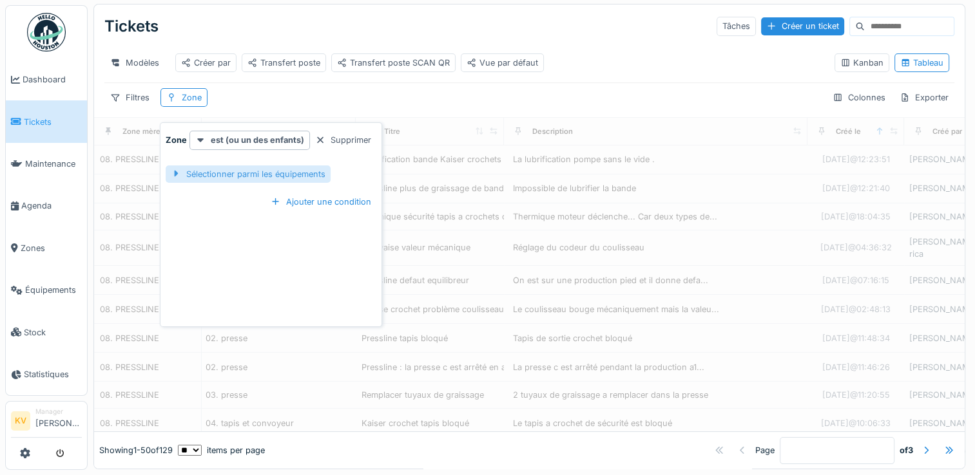
click at [240, 167] on div "Sélectionner parmi les équipements" at bounding box center [248, 174] width 165 height 17
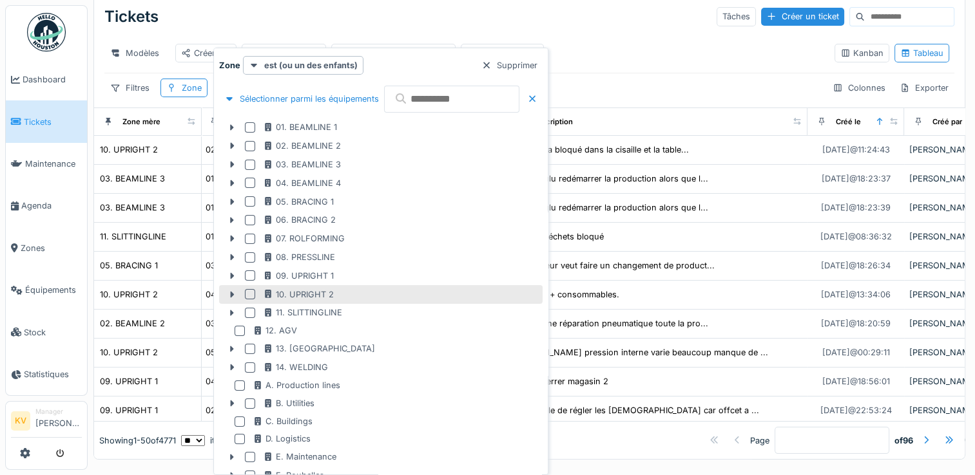
click at [250, 291] on div at bounding box center [250, 294] width 10 height 10
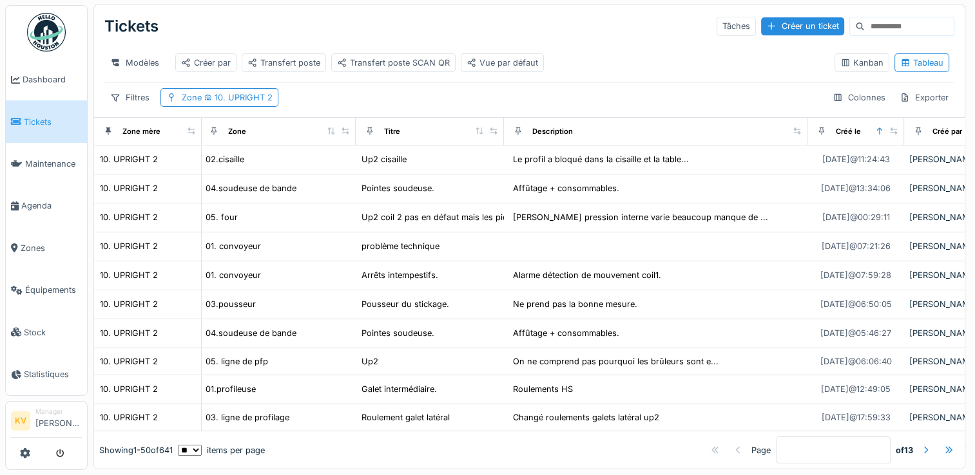
click at [490, 17] on div "Tickets Tâches Créer un ticket" at bounding box center [529, 27] width 850 height 34
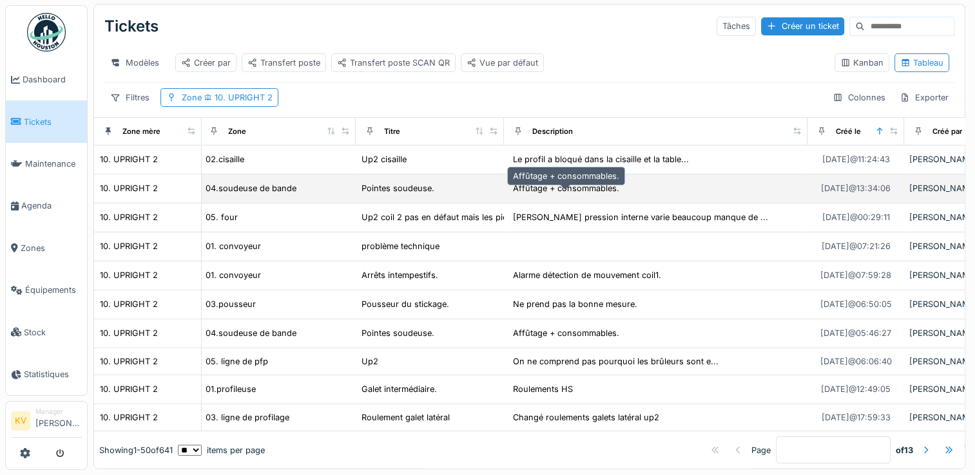
click at [557, 189] on div "Affûtage + consommables." at bounding box center [566, 188] width 106 height 12
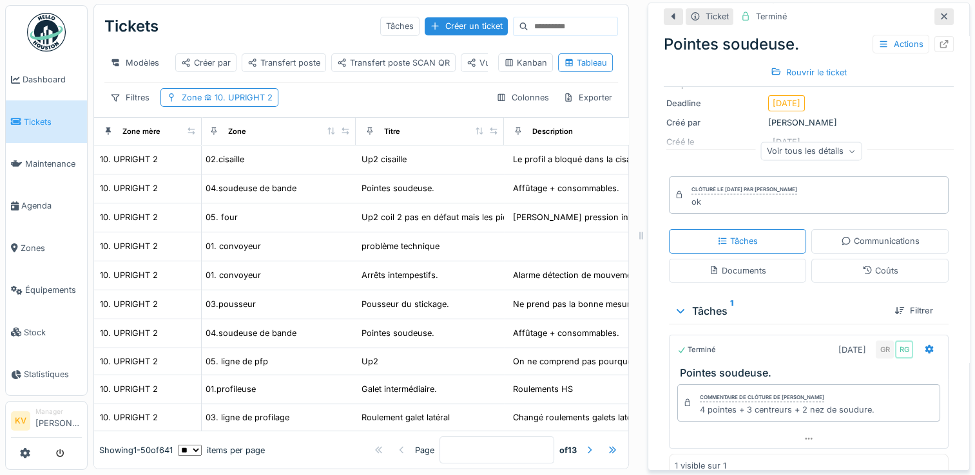
scroll to position [149, 0]
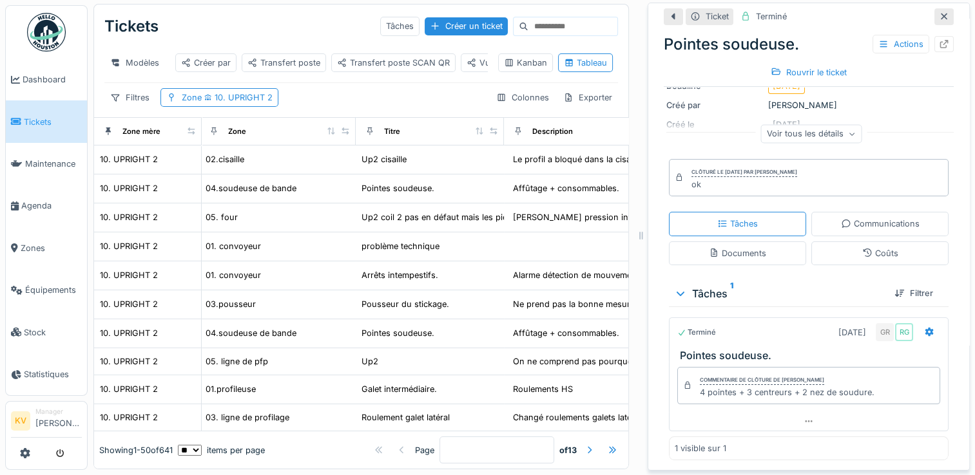
click at [941, 14] on icon at bounding box center [944, 17] width 6 height 6
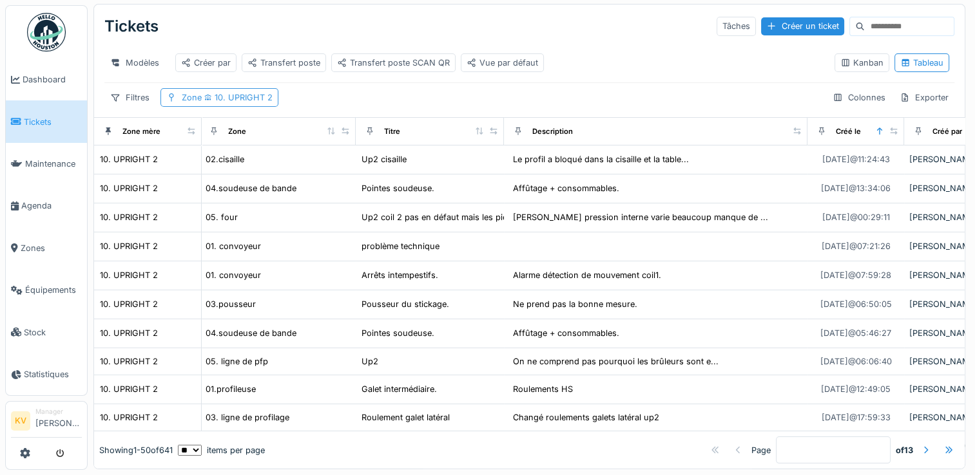
click at [254, 99] on span "10. UPRIGHT 2" at bounding box center [237, 98] width 71 height 10
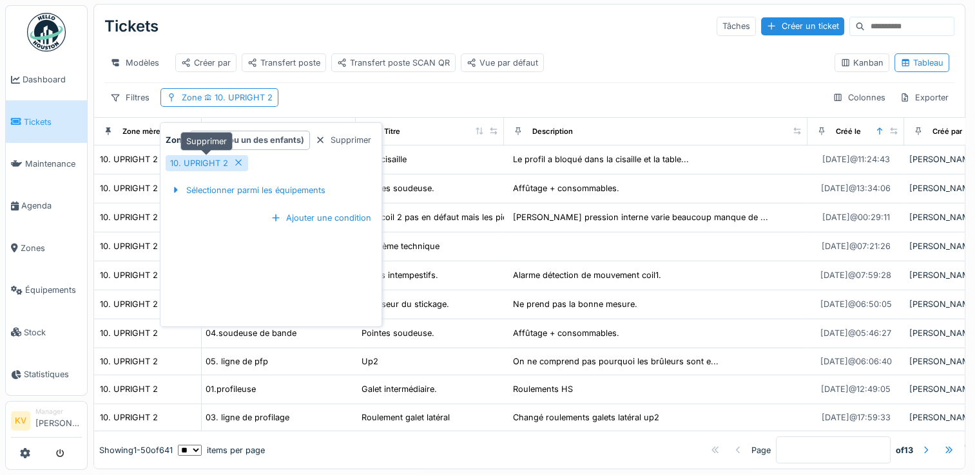
click at [237, 158] on icon at bounding box center [238, 162] width 10 height 8
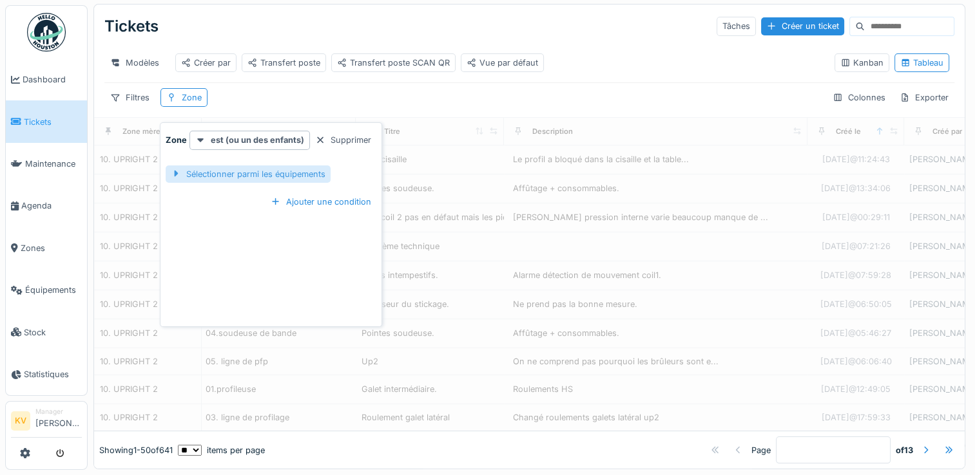
click at [237, 166] on div "Sélectionner parmi les équipements" at bounding box center [248, 174] width 165 height 17
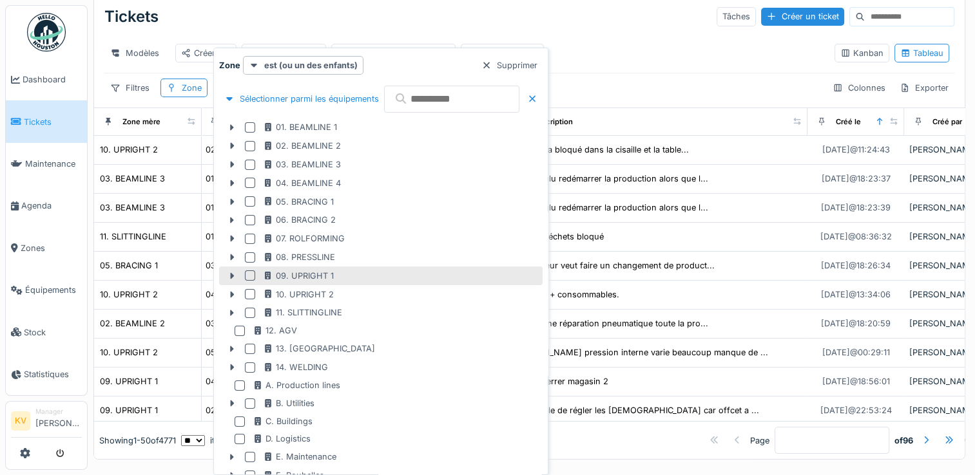
click at [245, 274] on div at bounding box center [250, 276] width 10 height 10
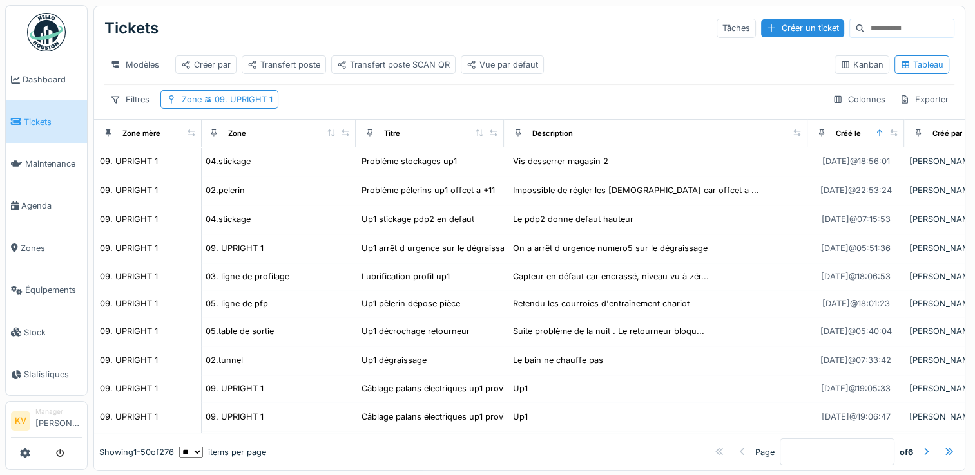
click at [559, 19] on div "Tickets Tâches Créer un ticket" at bounding box center [529, 29] width 850 height 34
